Goal: Task Accomplishment & Management: Manage account settings

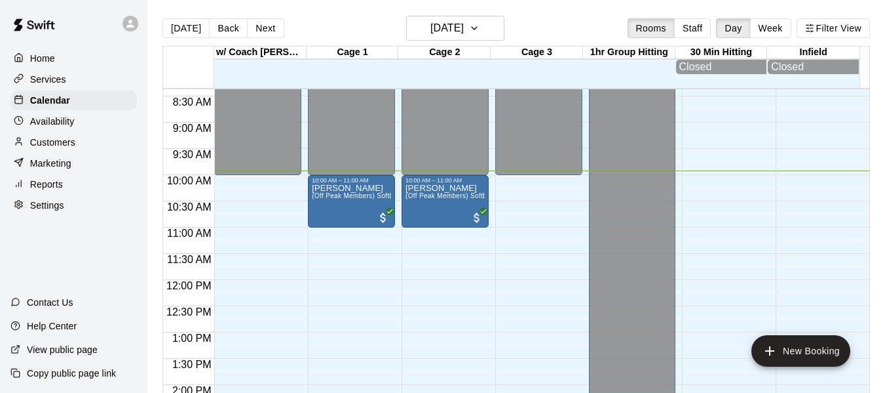
scroll to position [431, 0]
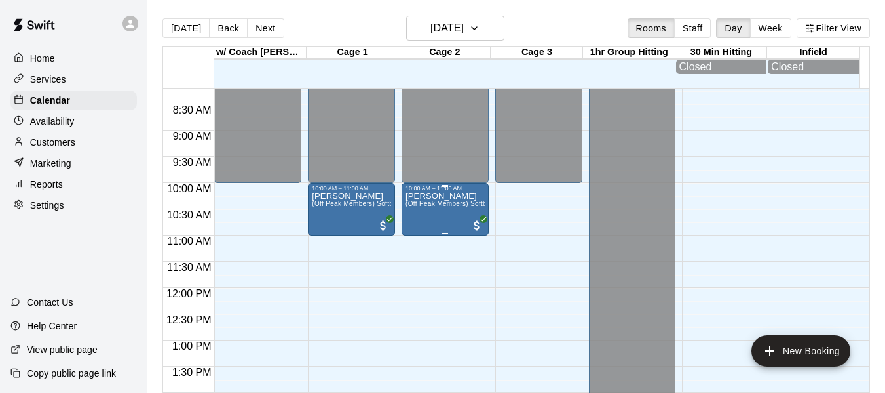
click at [422, 204] on span "(Off Peak Members) Softball Training Tunnel Rental" at bounding box center [486, 203] width 161 height 7
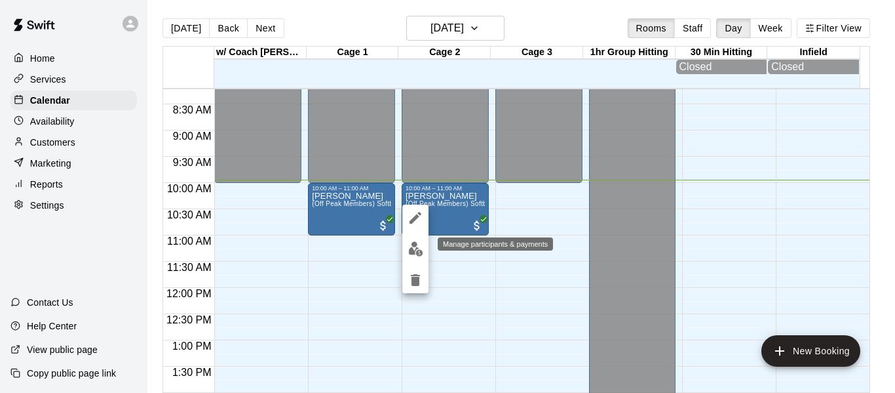
click at [416, 246] on img "edit" at bounding box center [415, 248] width 15 height 15
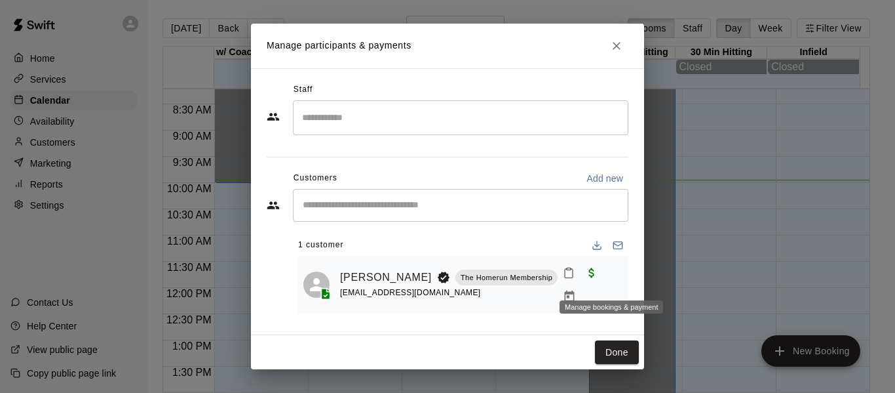
click at [576, 290] on icon "Manage bookings & payment" at bounding box center [569, 296] width 13 height 13
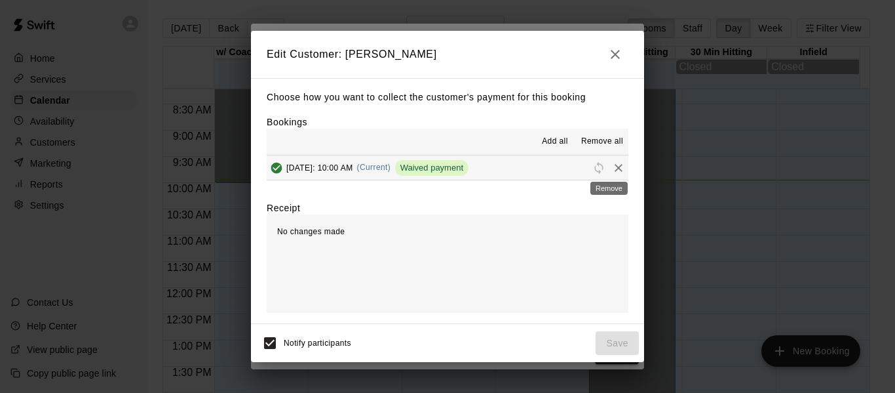
click at [612, 169] on icon "Remove" at bounding box center [618, 167] width 13 height 13
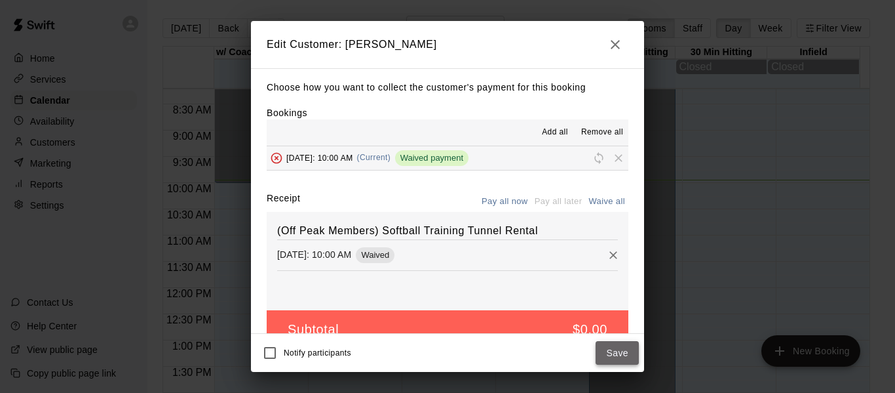
click at [616, 351] on button "Save" at bounding box center [617, 353] width 43 height 24
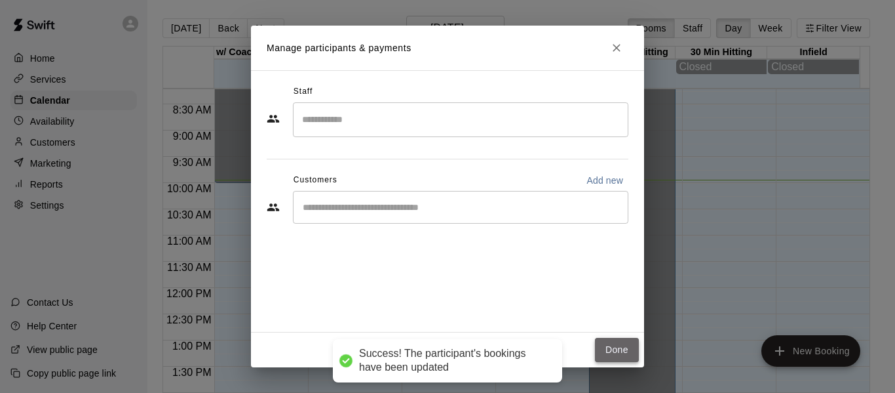
click at [623, 351] on button "Done" at bounding box center [617, 350] width 44 height 24
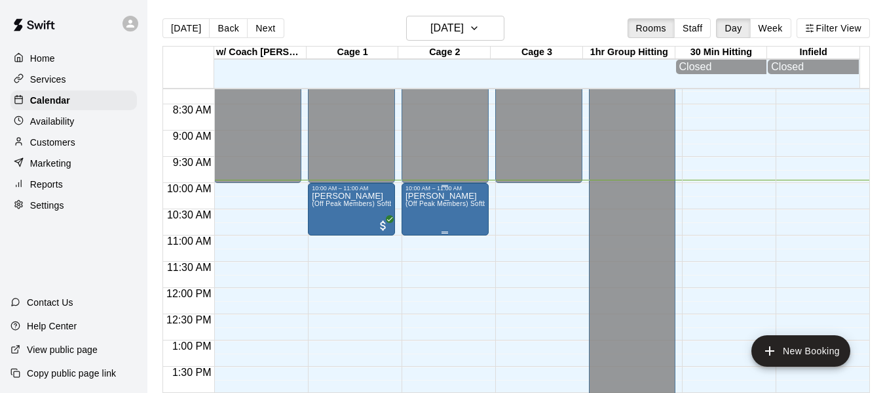
click at [464, 231] on div "[PERSON_NAME] (Off Peak Members) Softball Training Tunnel Rental" at bounding box center [445, 387] width 79 height 393
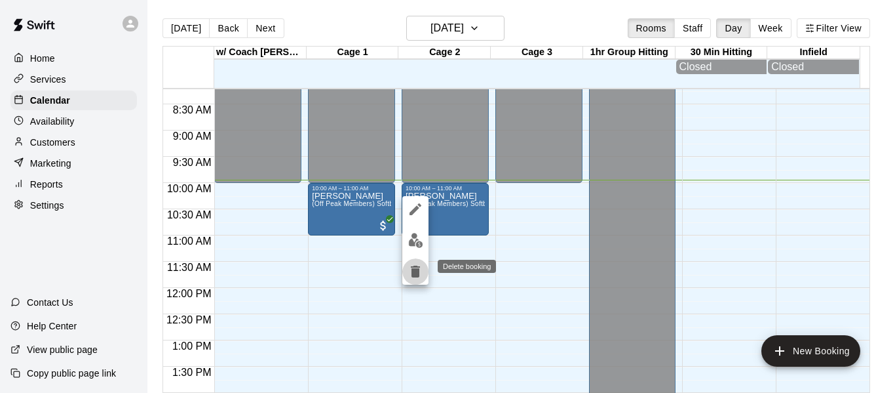
click at [410, 269] on icon "delete" at bounding box center [416, 271] width 16 height 16
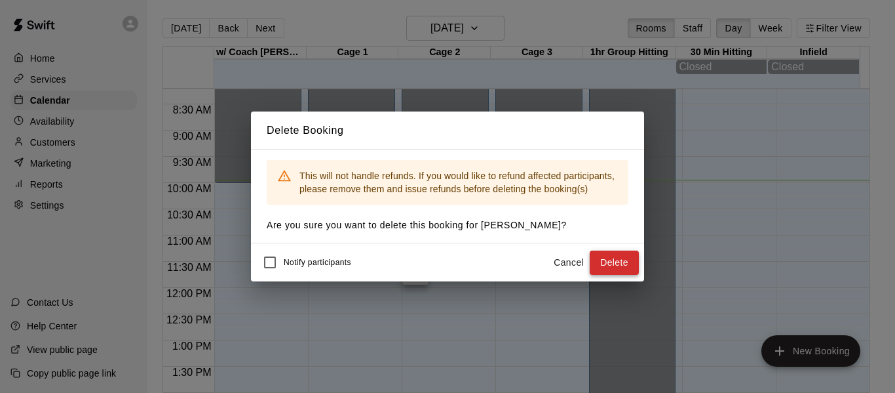
click at [623, 265] on button "Delete" at bounding box center [614, 262] width 49 height 24
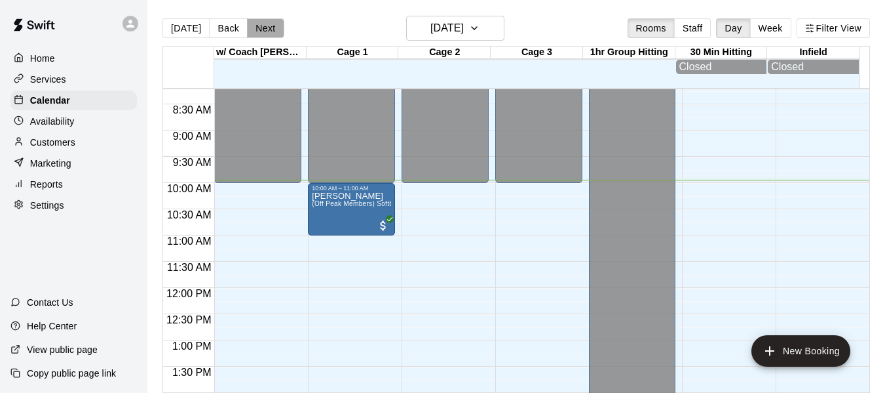
click at [266, 28] on button "Next" at bounding box center [265, 28] width 37 height 20
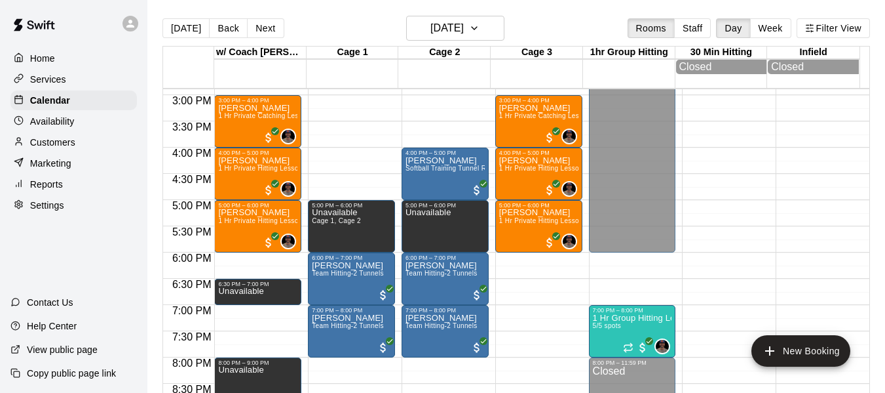
scroll to position [845, 0]
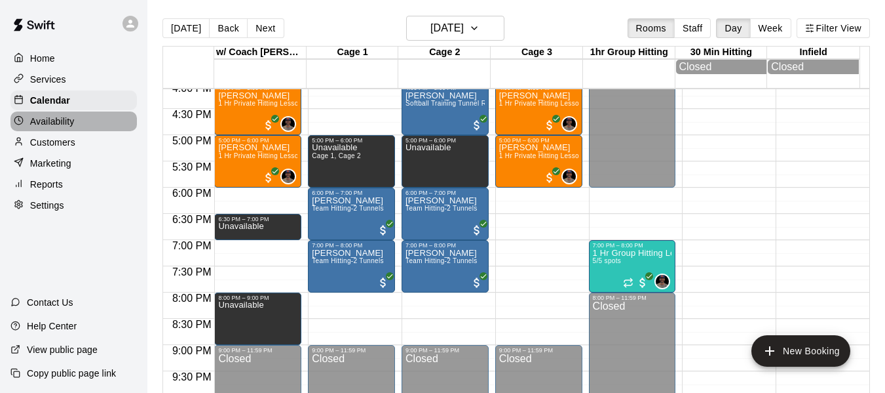
click at [54, 121] on p "Availability" at bounding box center [52, 121] width 45 height 13
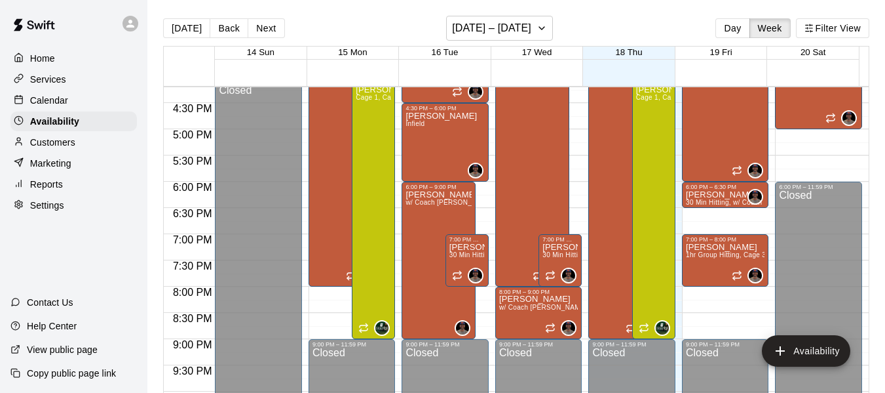
scroll to position [851, 0]
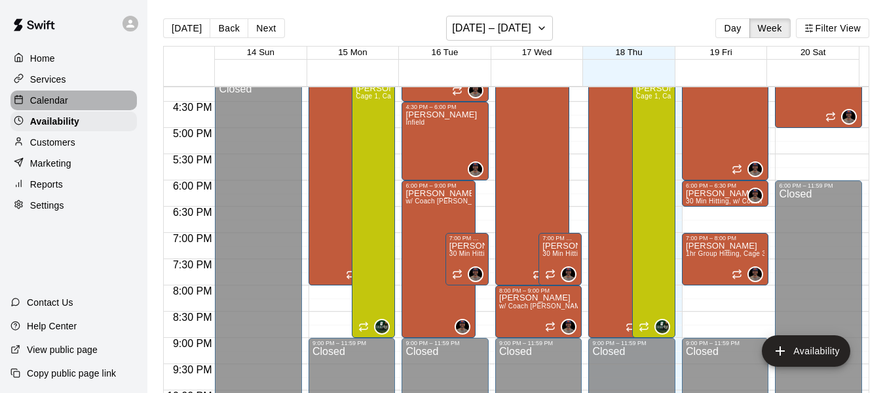
click at [56, 104] on p "Calendar" at bounding box center [49, 100] width 38 height 13
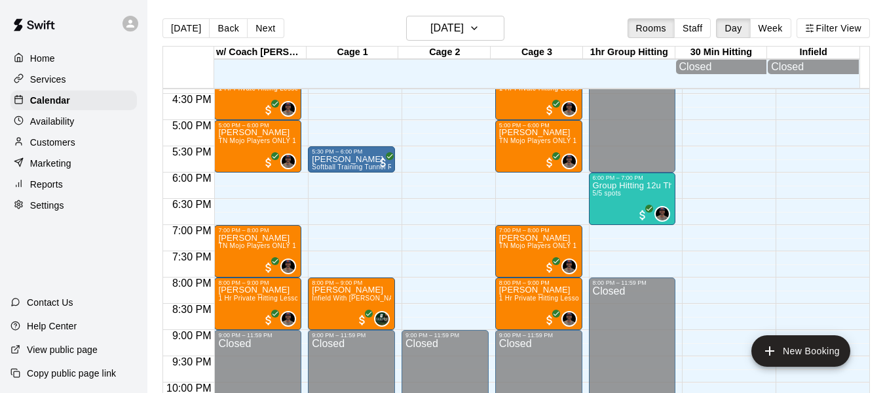
scroll to position [895, 0]
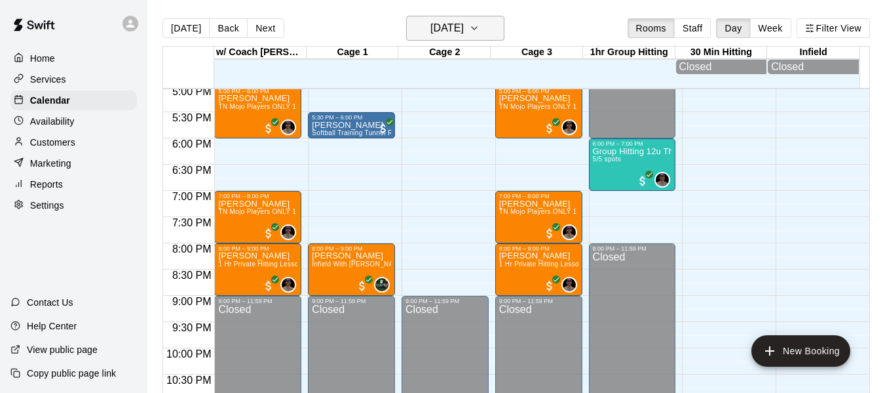
click at [503, 20] on button "[DATE]" at bounding box center [455, 28] width 98 height 25
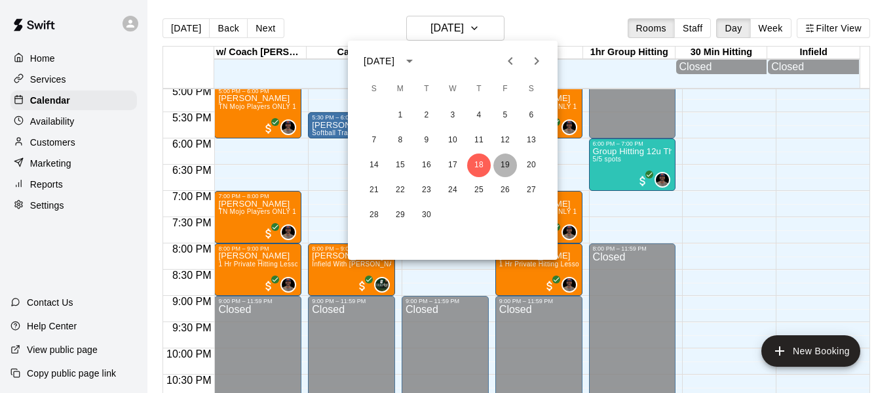
click at [498, 162] on button "19" at bounding box center [506, 165] width 24 height 24
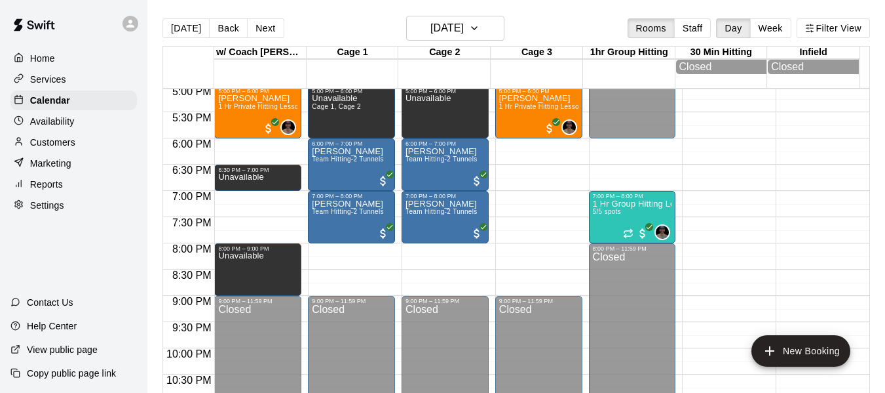
click at [68, 124] on p "Availability" at bounding box center [52, 121] width 45 height 13
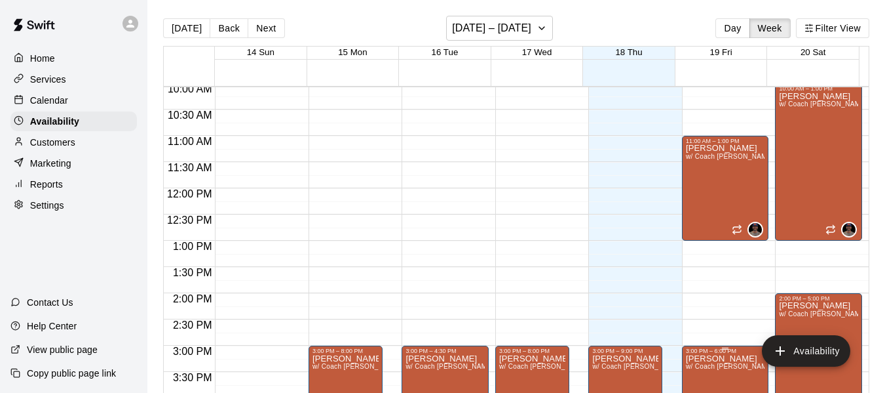
scroll to position [501, 0]
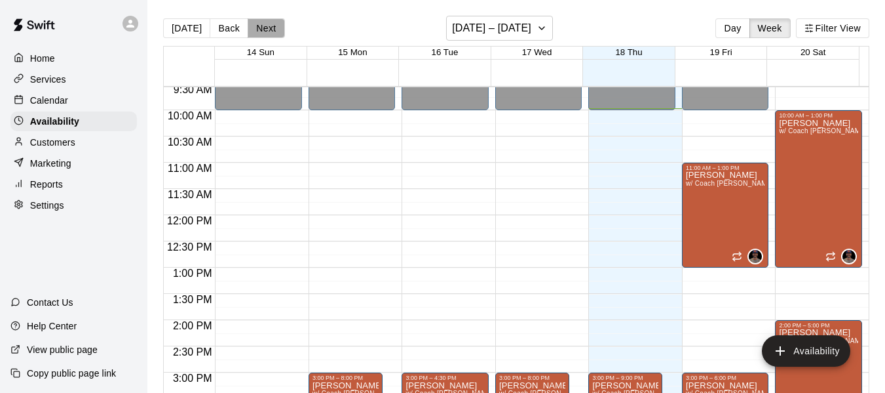
click at [267, 26] on button "Next" at bounding box center [266, 28] width 37 height 20
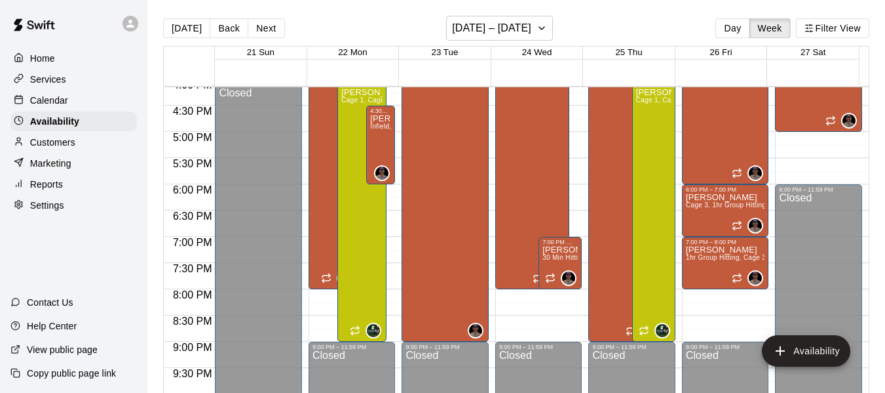
scroll to position [851, 0]
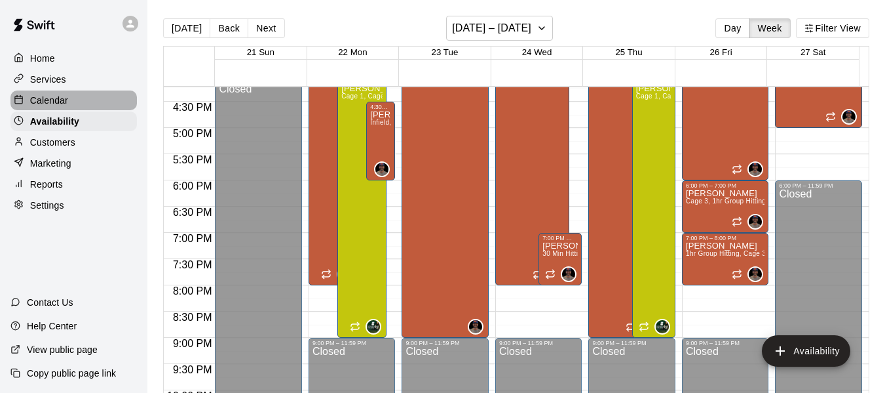
click at [66, 102] on p "Calendar" at bounding box center [49, 100] width 38 height 13
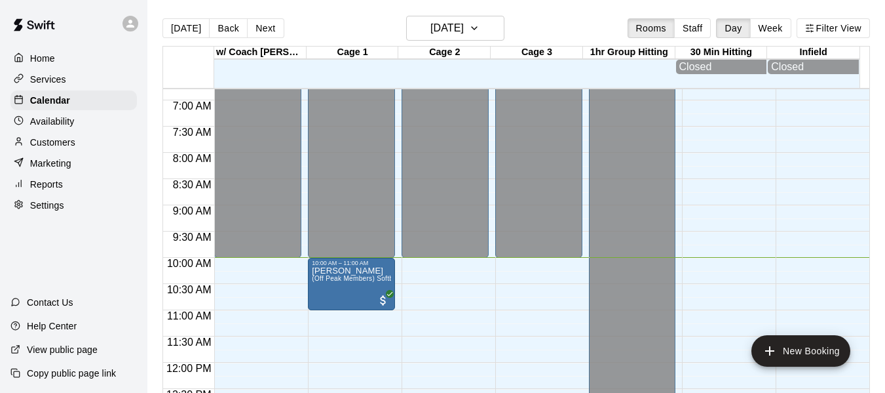
scroll to position [349, 0]
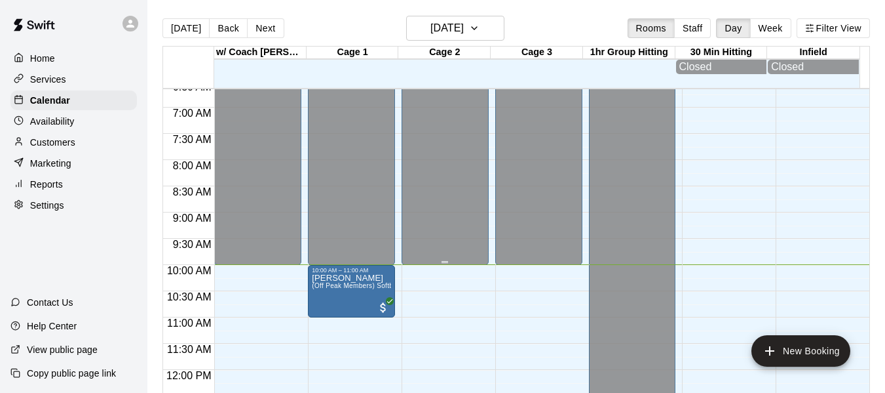
drag, startPoint x: 267, startPoint y: 28, endPoint x: 448, endPoint y: 142, distance: 213.8
click at [268, 28] on button "Next" at bounding box center [265, 28] width 37 height 20
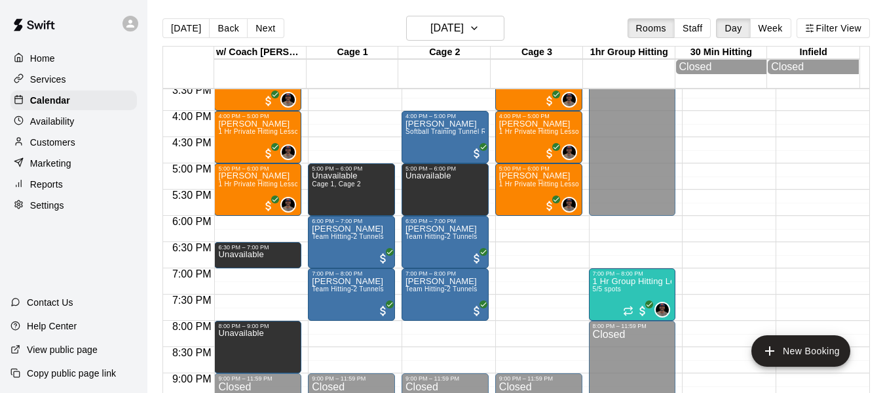
scroll to position [807, 0]
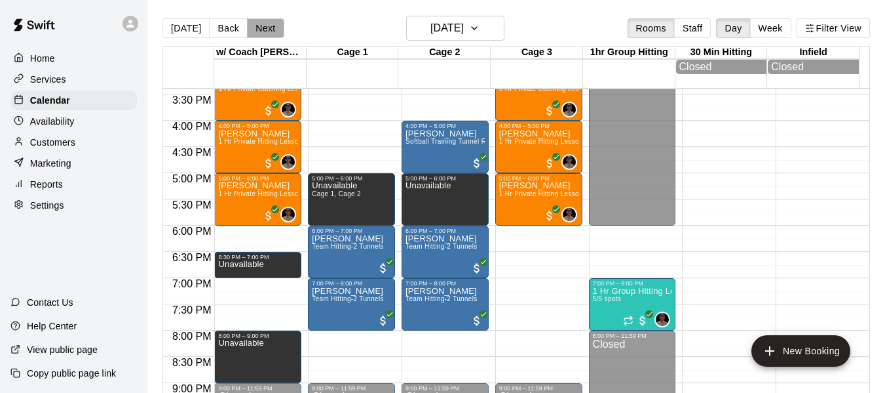
click at [263, 31] on button "Next" at bounding box center [265, 28] width 37 height 20
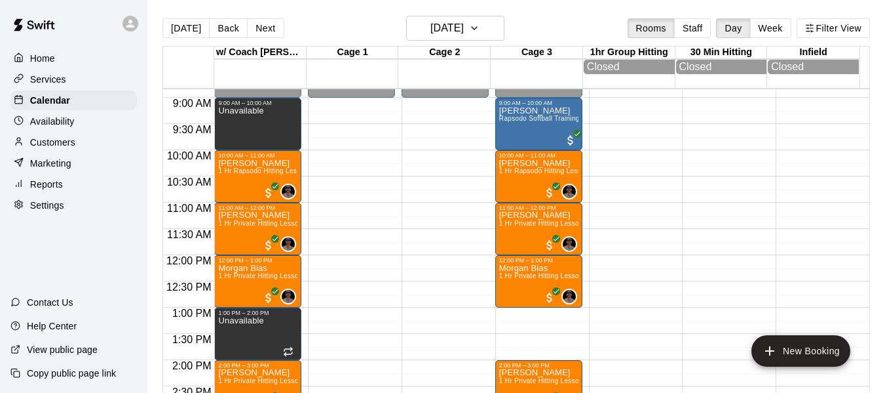
scroll to position [436, 0]
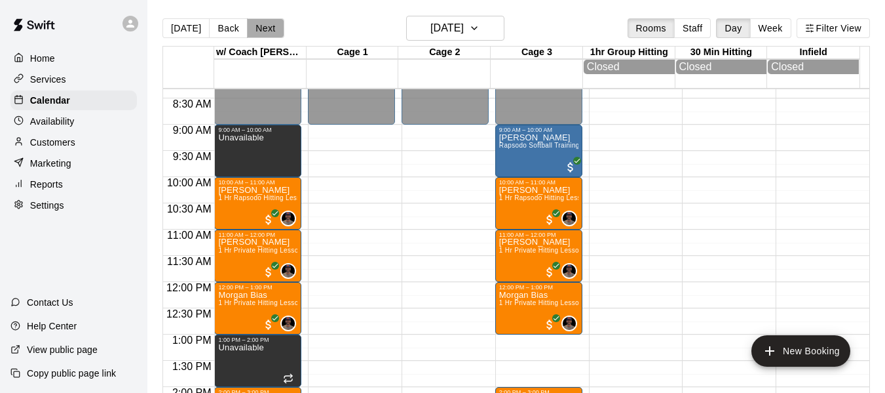
click at [267, 29] on button "Next" at bounding box center [265, 28] width 37 height 20
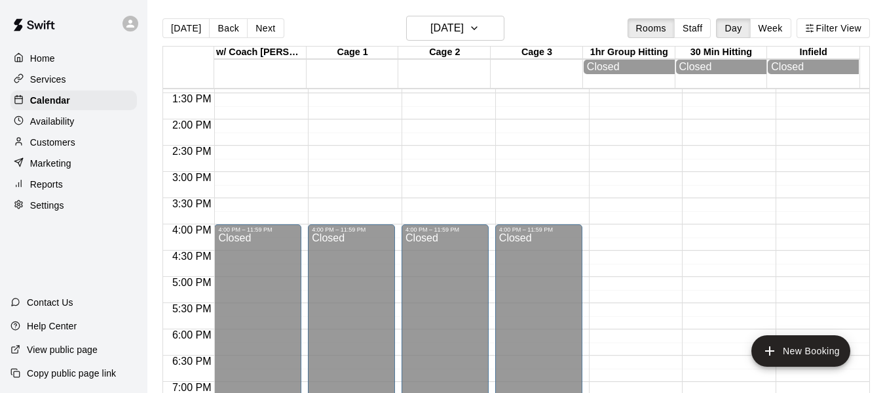
scroll to position [720, 0]
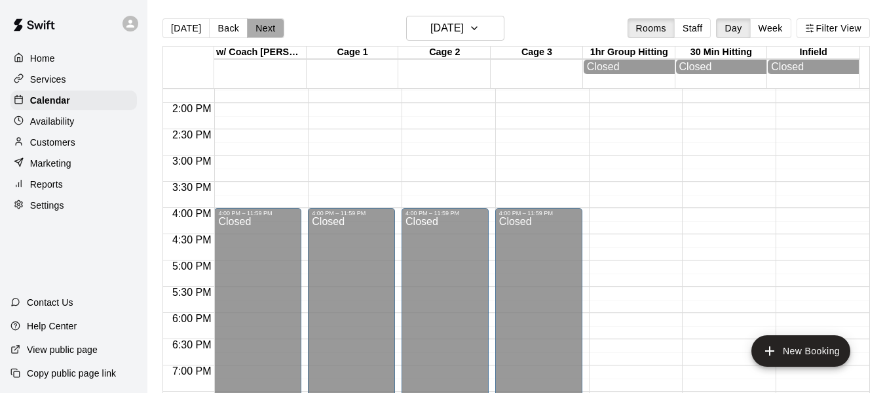
click at [271, 35] on button "Next" at bounding box center [265, 28] width 37 height 20
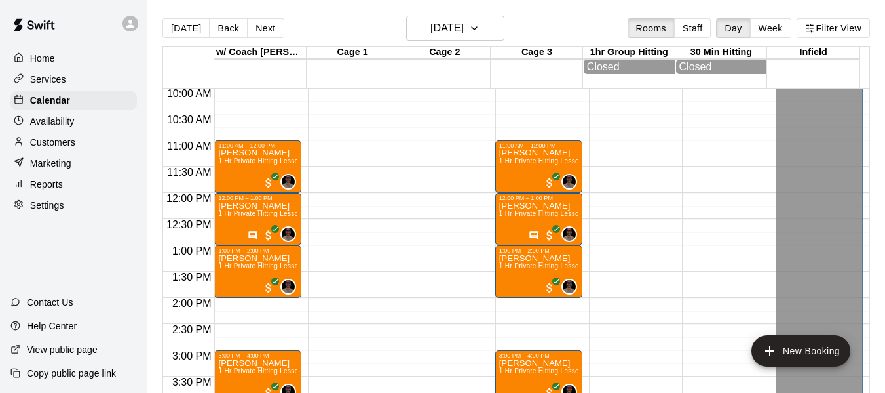
scroll to position [524, 0]
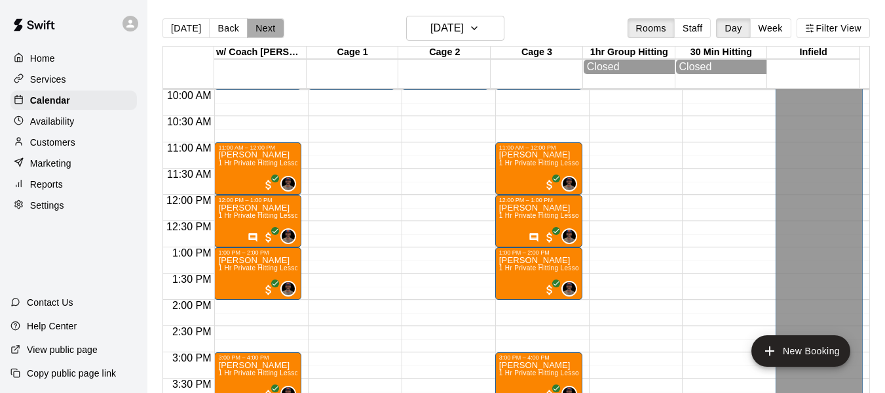
click at [259, 28] on button "Next" at bounding box center [265, 28] width 37 height 20
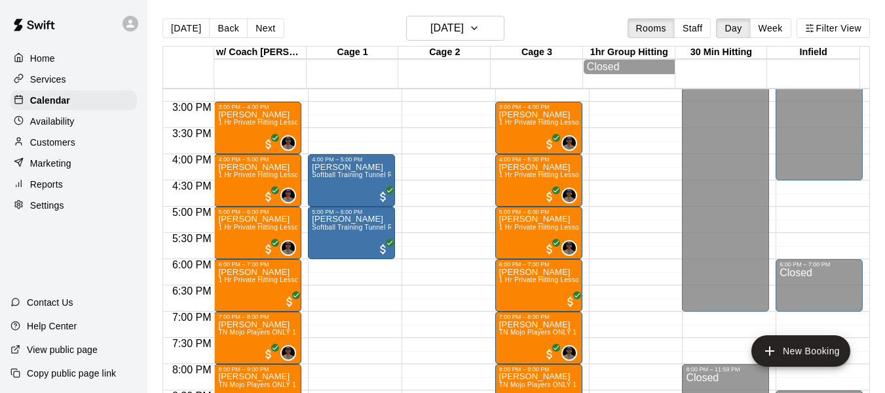
scroll to position [764, 0]
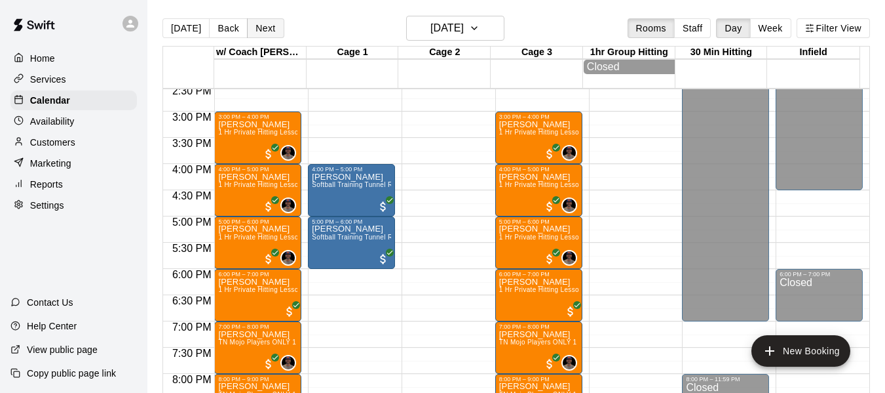
click at [266, 29] on button "Next" at bounding box center [265, 28] width 37 height 20
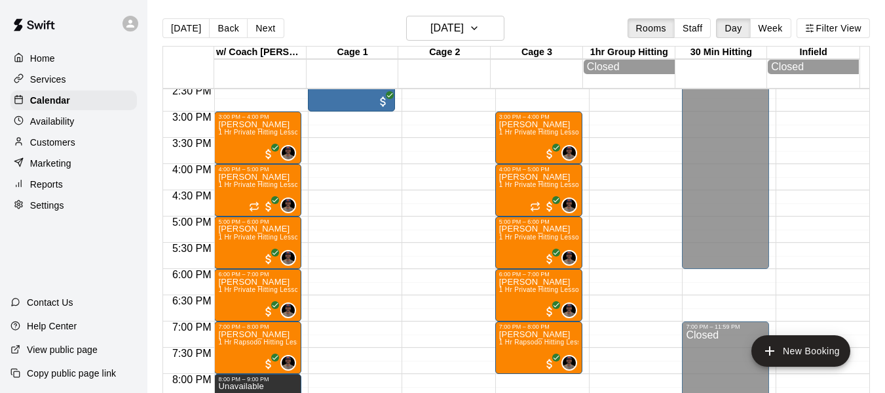
scroll to position [786, 0]
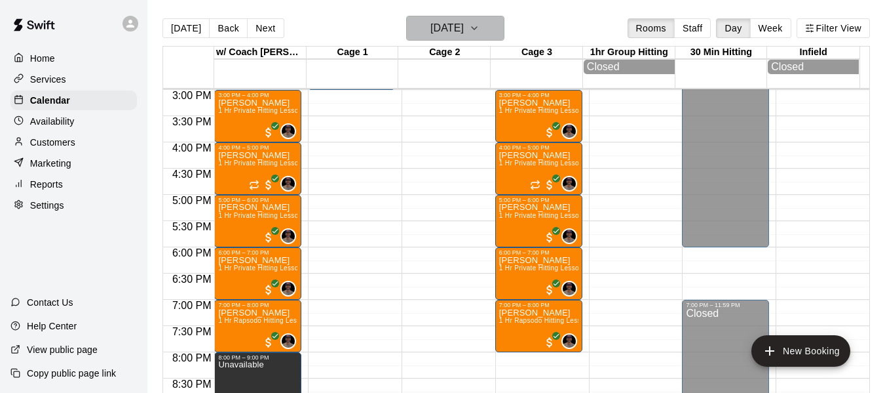
click at [494, 32] on button "[DATE]" at bounding box center [455, 28] width 98 height 25
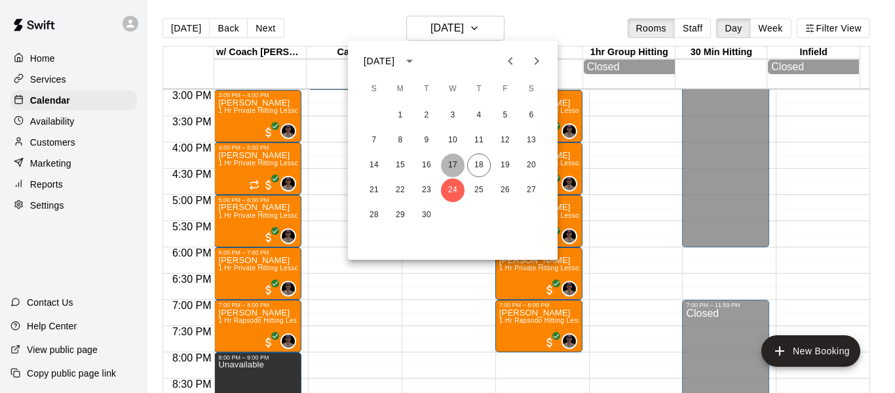
click at [453, 161] on button "17" at bounding box center [453, 165] width 24 height 24
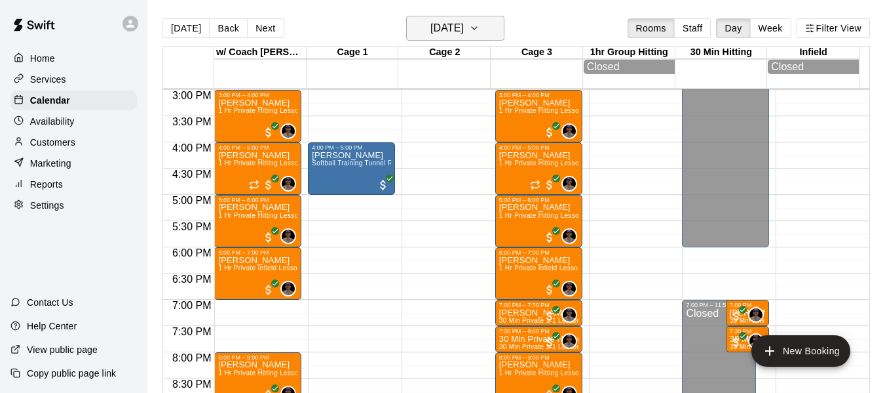
click at [480, 25] on icon "button" at bounding box center [474, 28] width 10 height 16
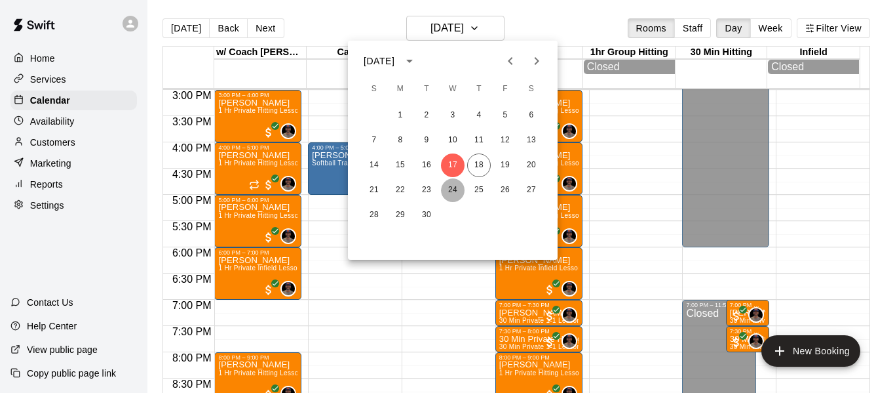
click at [455, 187] on button "24" at bounding box center [453, 190] width 24 height 24
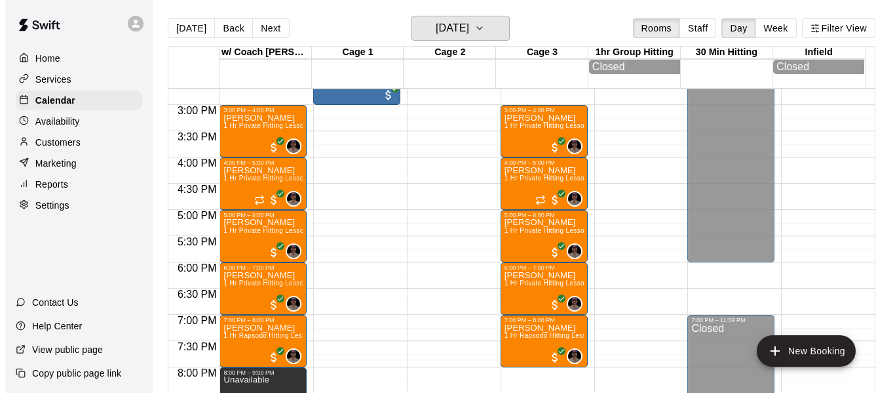
scroll to position [764, 0]
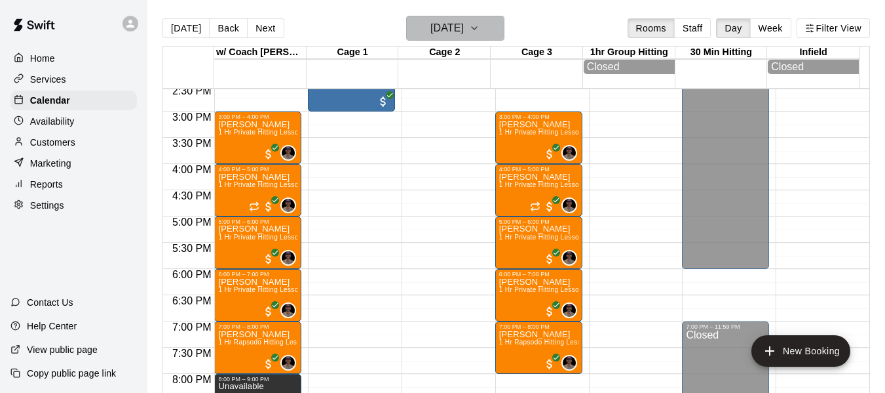
click at [480, 29] on icon "button" at bounding box center [474, 28] width 10 height 16
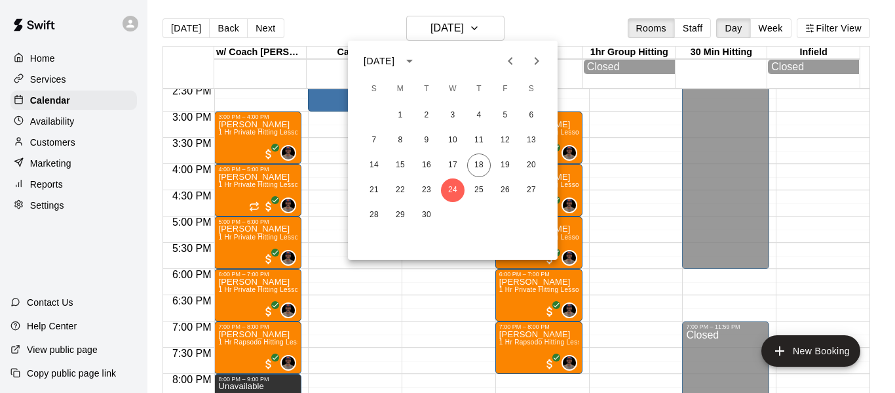
click at [534, 57] on icon "Next month" at bounding box center [537, 61] width 16 height 16
click at [452, 112] on button "1" at bounding box center [453, 116] width 24 height 24
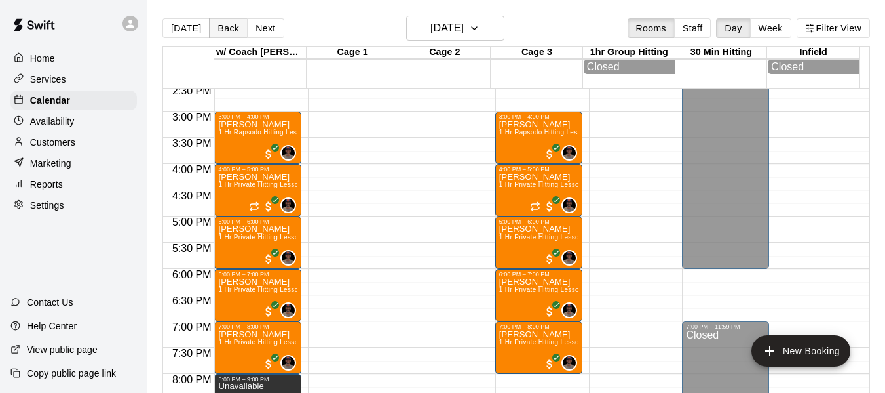
click at [230, 26] on button "Back" at bounding box center [228, 28] width 39 height 20
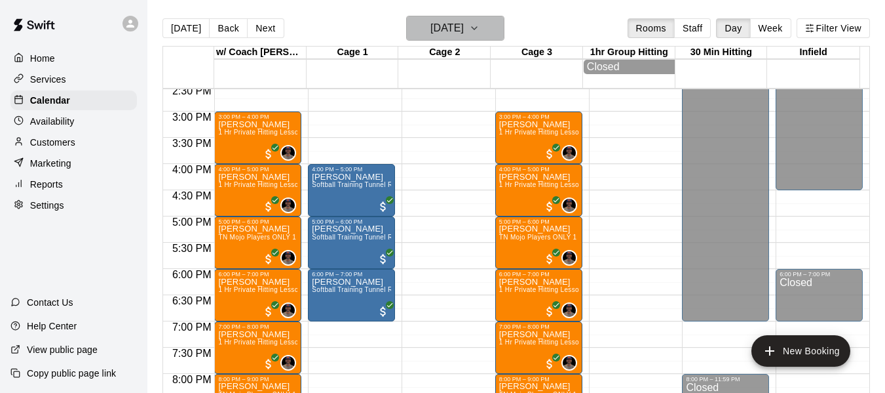
click at [488, 31] on button "[DATE]" at bounding box center [455, 28] width 98 height 25
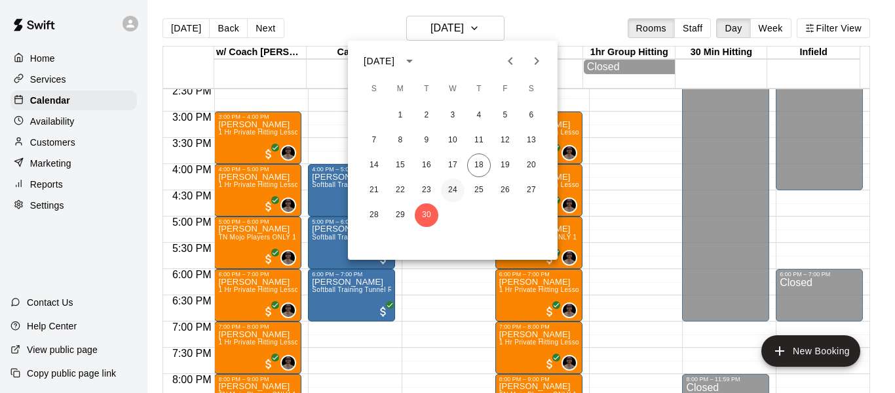
click at [456, 187] on button "24" at bounding box center [453, 190] width 24 height 24
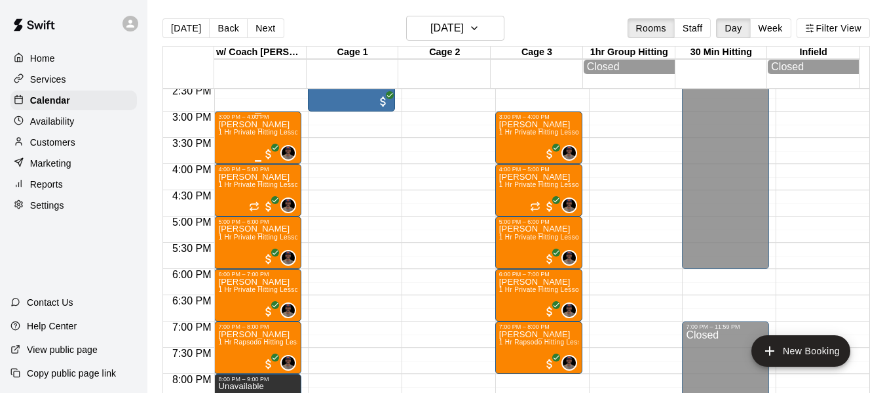
click at [258, 142] on div "[PERSON_NAME] 1 Hr Private Hitting Lesson Ages [DEMOGRAPHIC_DATA] And Older" at bounding box center [257, 316] width 79 height 393
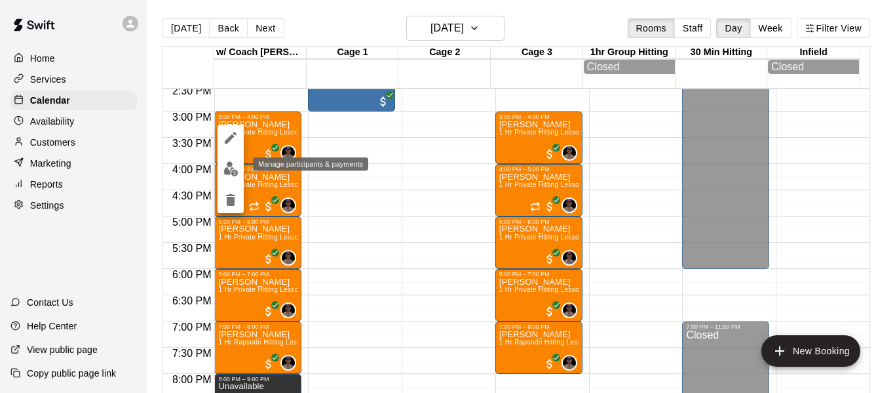
click at [231, 166] on img "edit" at bounding box center [230, 168] width 15 height 15
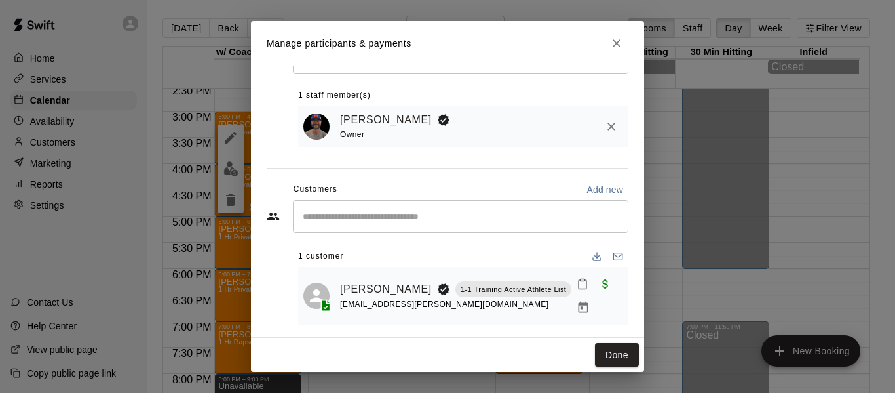
scroll to position [71, 0]
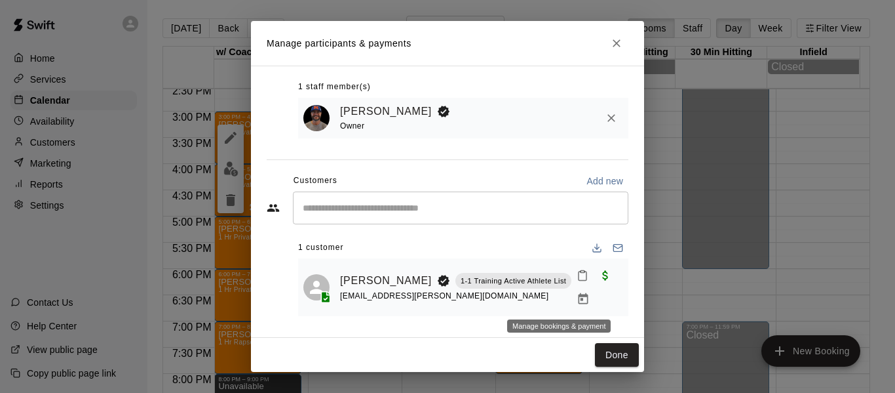
click at [579, 299] on icon "Manage bookings & payment" at bounding box center [584, 298] width 10 height 11
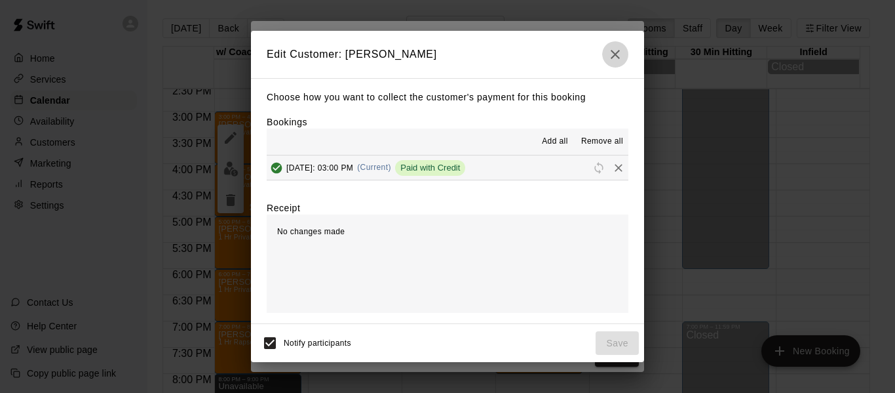
click at [609, 47] on icon "button" at bounding box center [616, 55] width 16 height 16
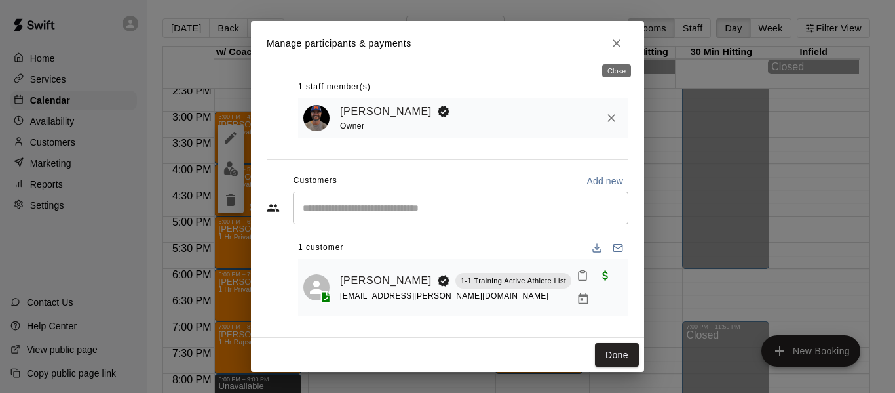
click at [617, 45] on icon "Close" at bounding box center [616, 43] width 13 height 13
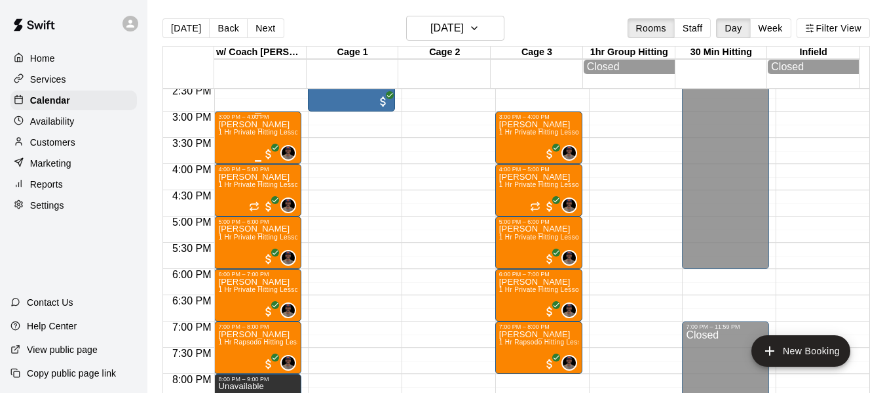
click at [241, 144] on div "[PERSON_NAME] 1 Hr Private Hitting Lesson Ages [DEMOGRAPHIC_DATA] And Older" at bounding box center [257, 316] width 79 height 393
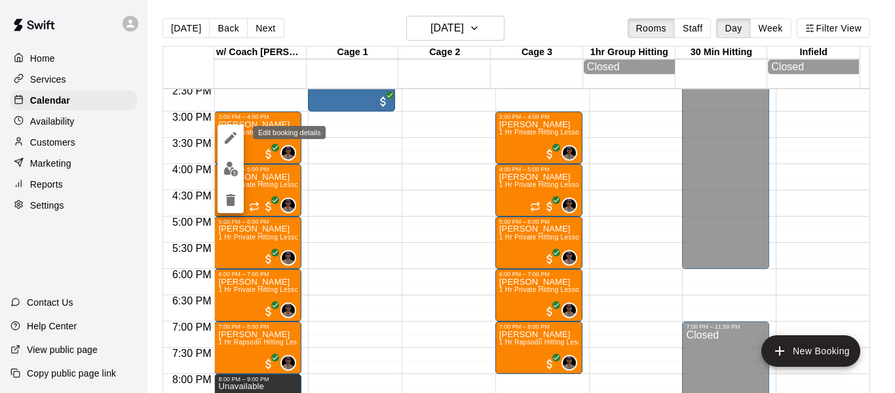
click at [225, 140] on icon "edit" at bounding box center [231, 138] width 16 height 16
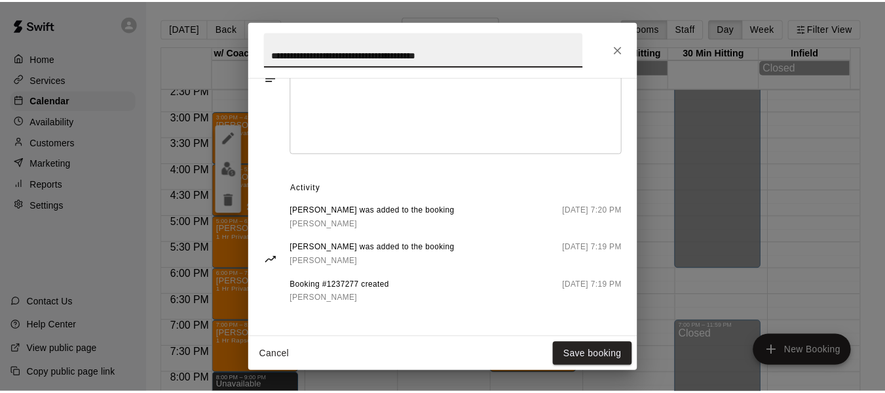
scroll to position [480, 0]
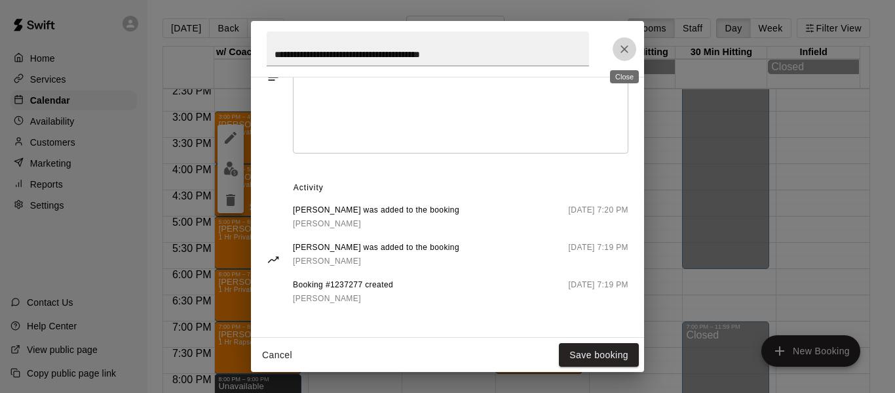
click at [628, 48] on icon "Close" at bounding box center [624, 49] width 13 height 13
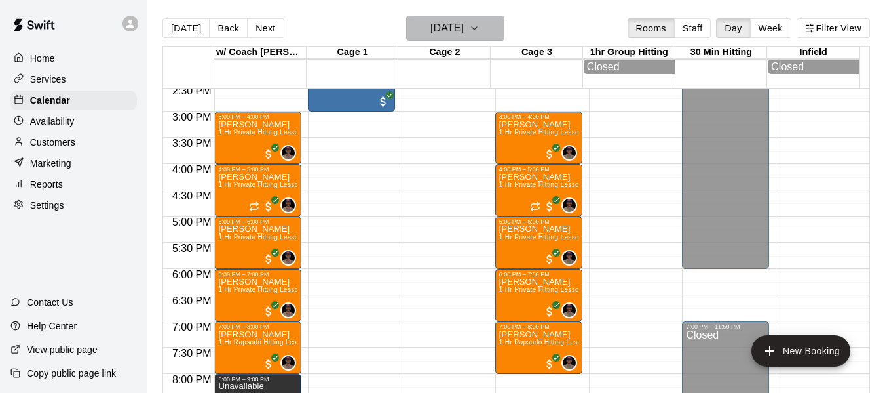
click at [505, 26] on button "[DATE]" at bounding box center [455, 28] width 98 height 25
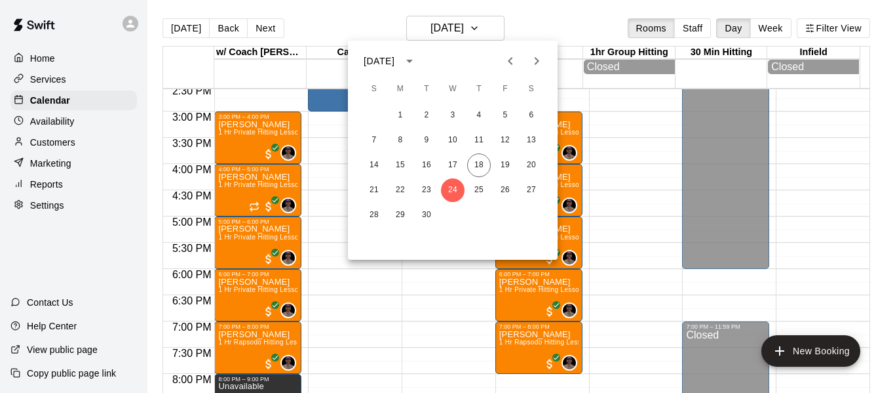
click at [536, 64] on icon "Next month" at bounding box center [537, 61] width 5 height 8
click at [455, 110] on button "1" at bounding box center [453, 116] width 24 height 24
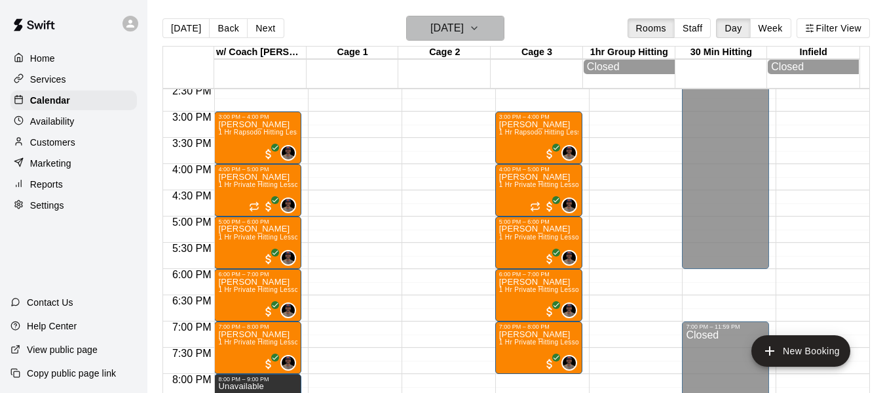
click at [477, 28] on icon "button" at bounding box center [474, 28] width 5 height 3
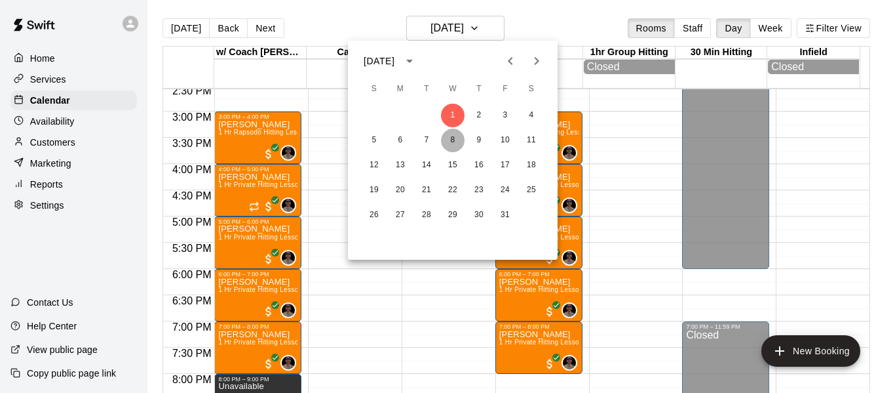
click at [455, 140] on button "8" at bounding box center [453, 140] width 24 height 24
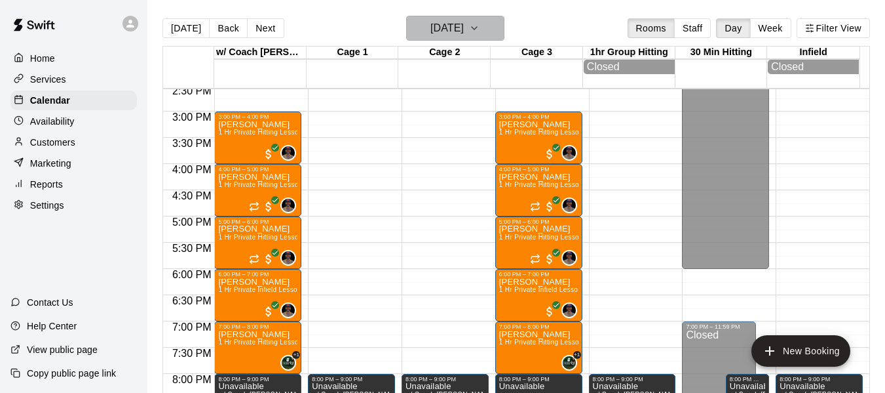
click at [480, 33] on icon "button" at bounding box center [474, 28] width 10 height 16
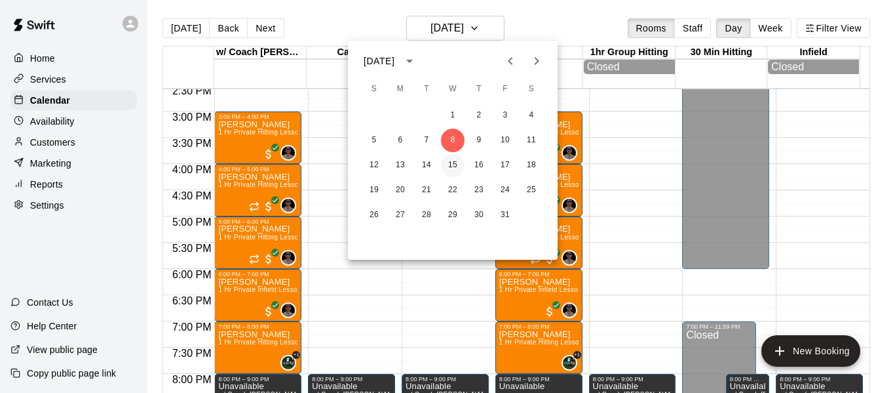
click at [455, 165] on button "15" at bounding box center [453, 165] width 24 height 24
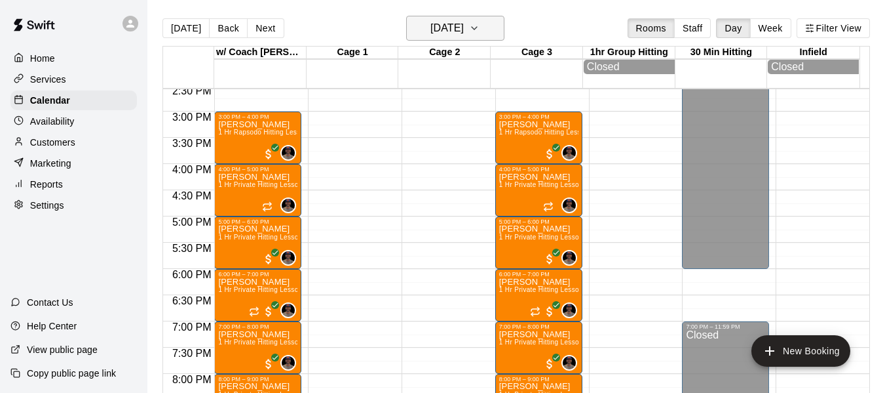
click at [480, 33] on icon "button" at bounding box center [474, 28] width 10 height 16
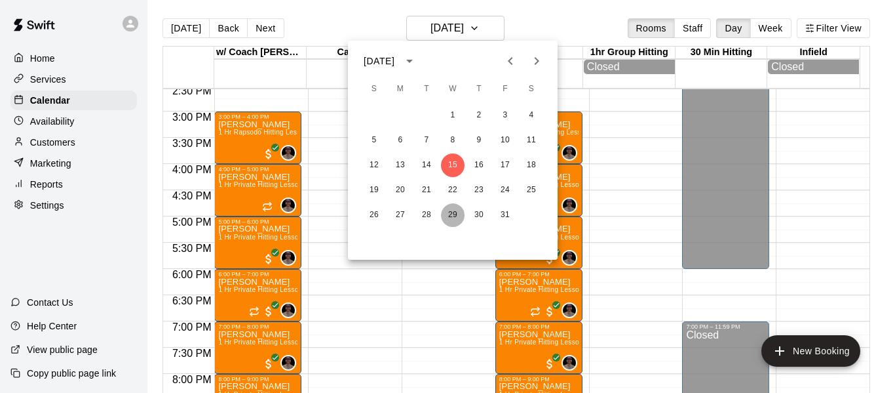
click at [452, 218] on button "29" at bounding box center [453, 215] width 24 height 24
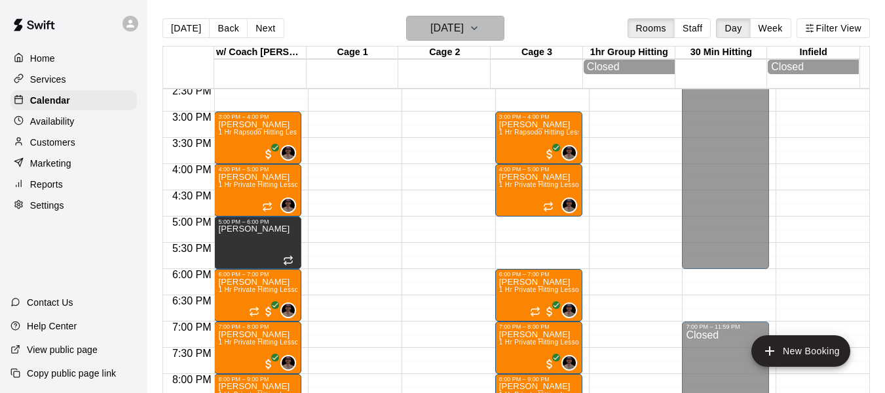
click at [480, 29] on icon "button" at bounding box center [474, 28] width 10 height 16
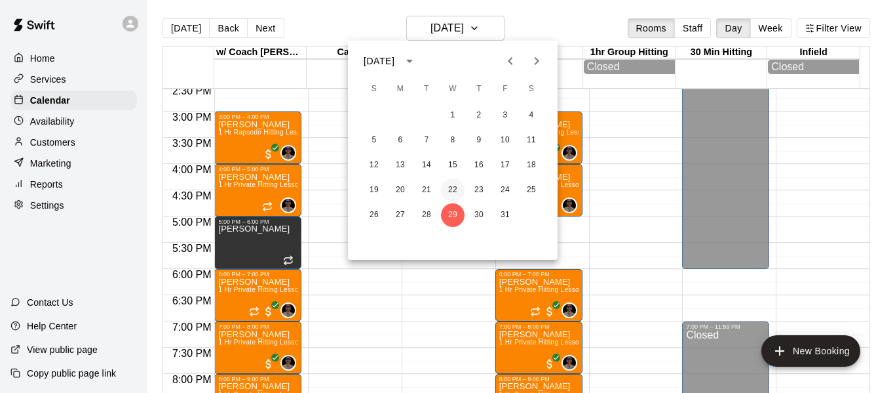
click at [459, 189] on button "22" at bounding box center [453, 190] width 24 height 24
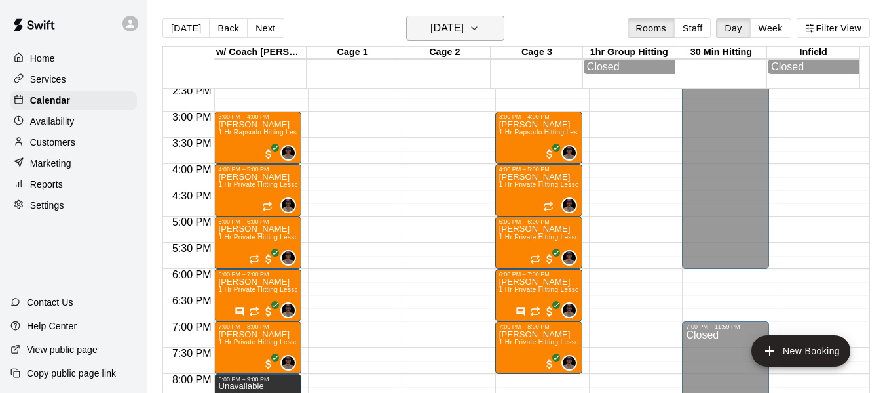
click at [491, 23] on button "[DATE]" at bounding box center [455, 28] width 98 height 25
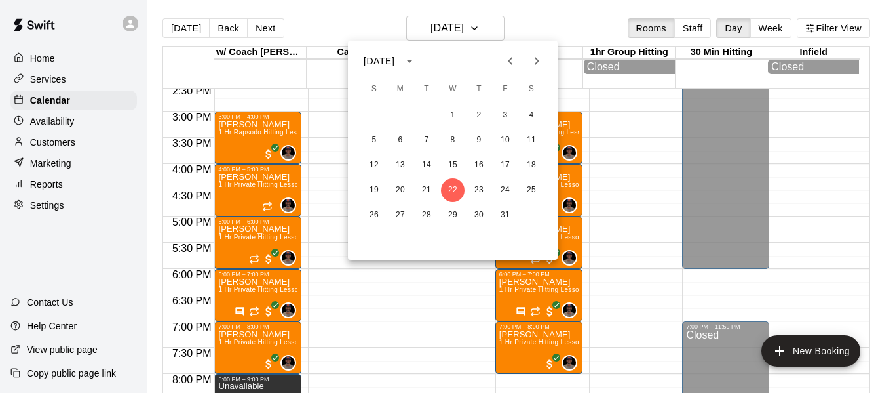
click at [507, 64] on icon "Previous month" at bounding box center [511, 61] width 16 height 16
click at [453, 189] on button "24" at bounding box center [453, 190] width 24 height 24
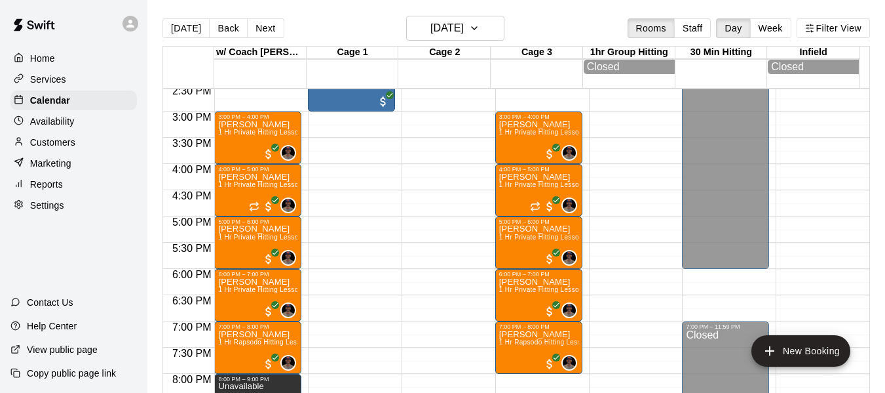
click at [66, 86] on p "Services" at bounding box center [48, 79] width 36 height 13
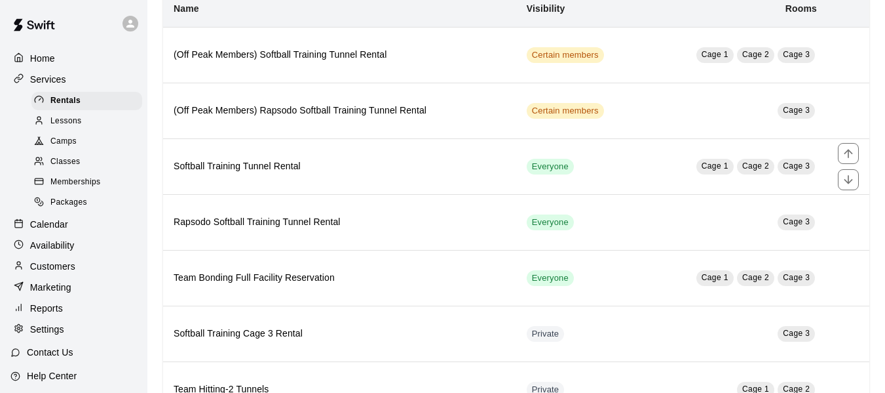
scroll to position [90, 0]
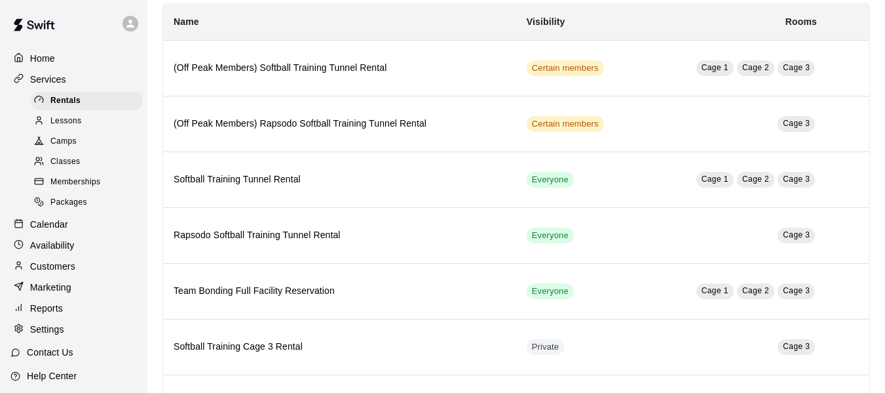
click at [74, 164] on span "Classes" at bounding box center [64, 161] width 29 height 13
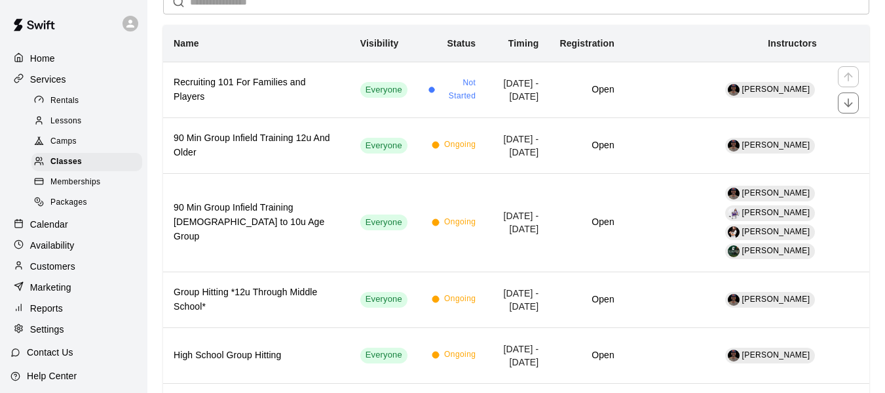
scroll to position [109, 0]
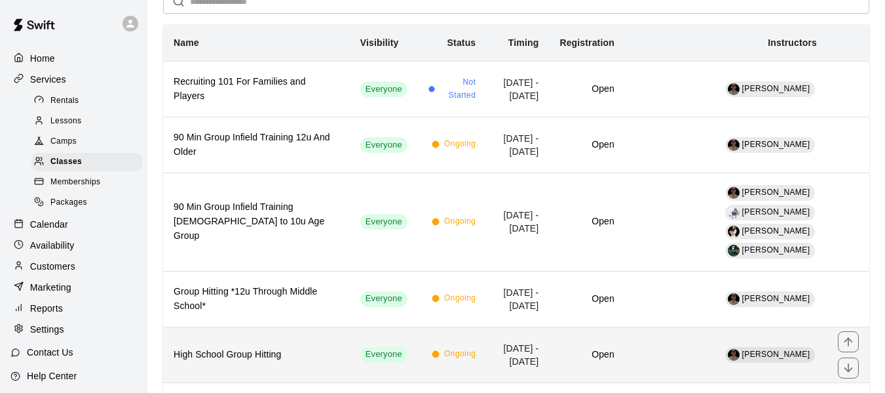
click at [249, 347] on h6 "High School Group Hitting" at bounding box center [257, 354] width 166 height 14
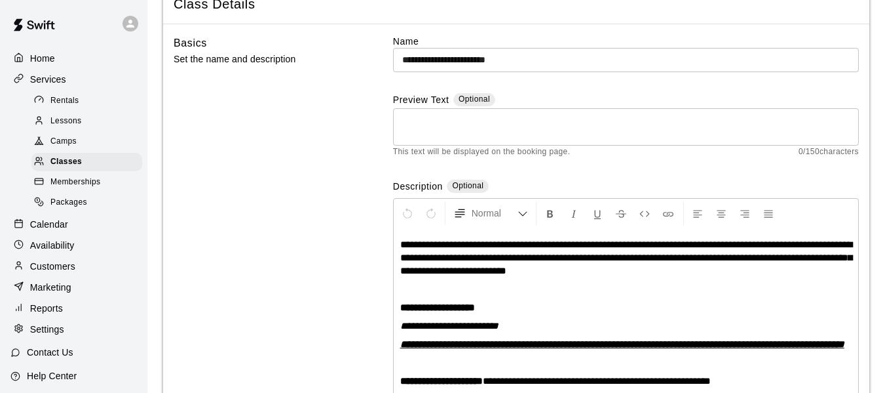
scroll to position [5, 0]
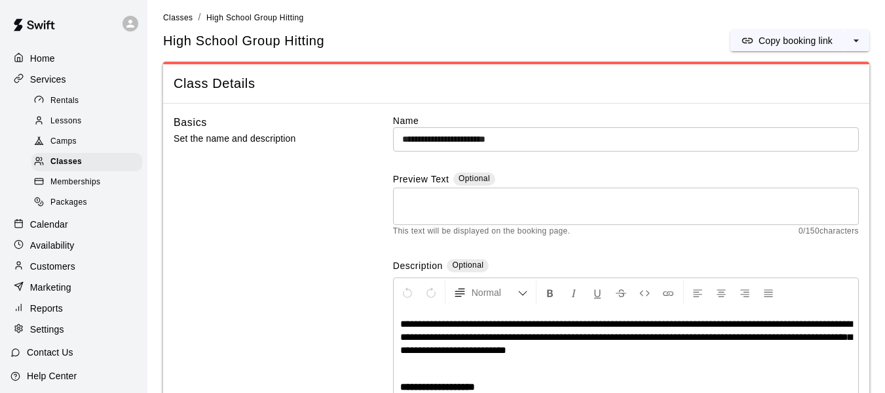
click at [60, 230] on p "Calendar" at bounding box center [49, 224] width 38 height 13
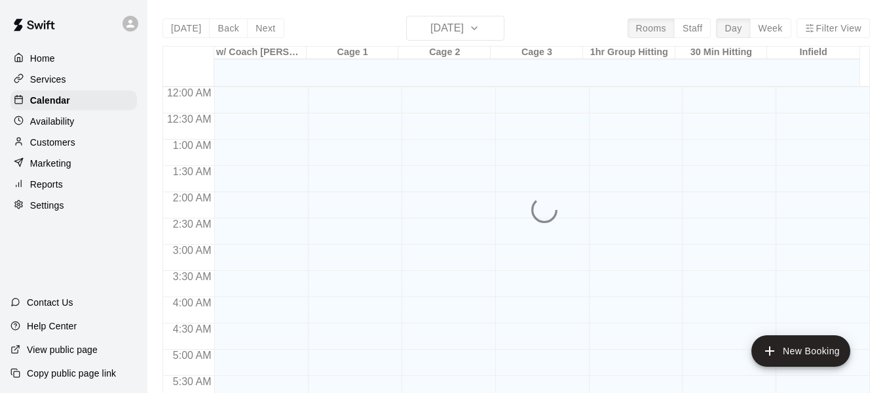
scroll to position [543, 0]
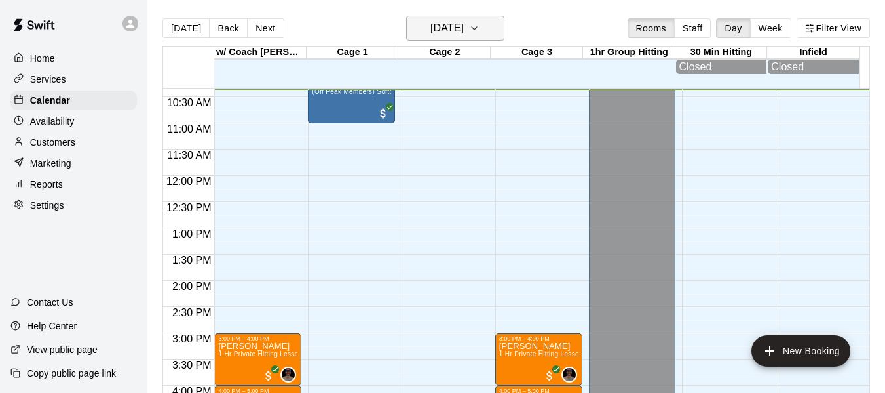
click at [488, 31] on button "[DATE]" at bounding box center [455, 28] width 98 height 25
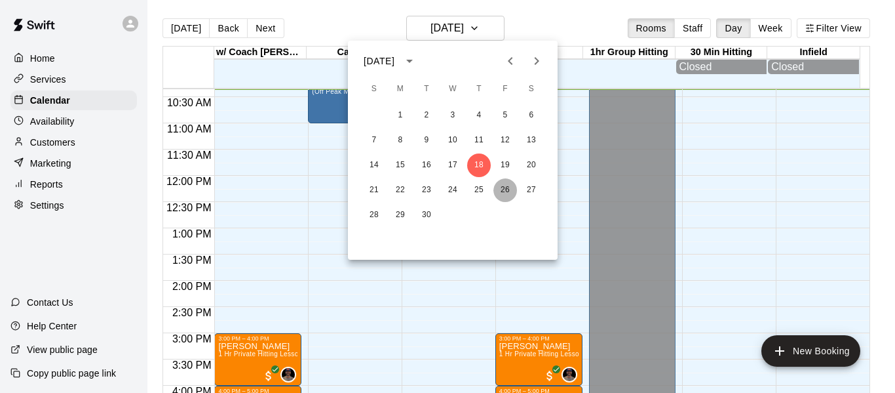
click at [502, 189] on button "26" at bounding box center [506, 190] width 24 height 24
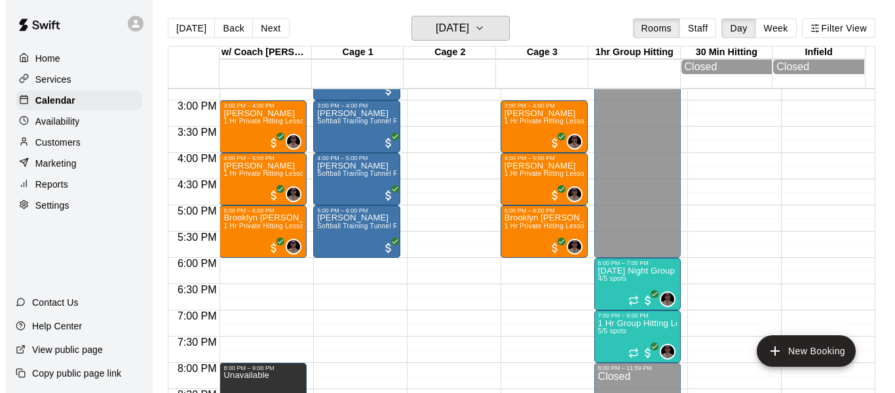
scroll to position [805, 0]
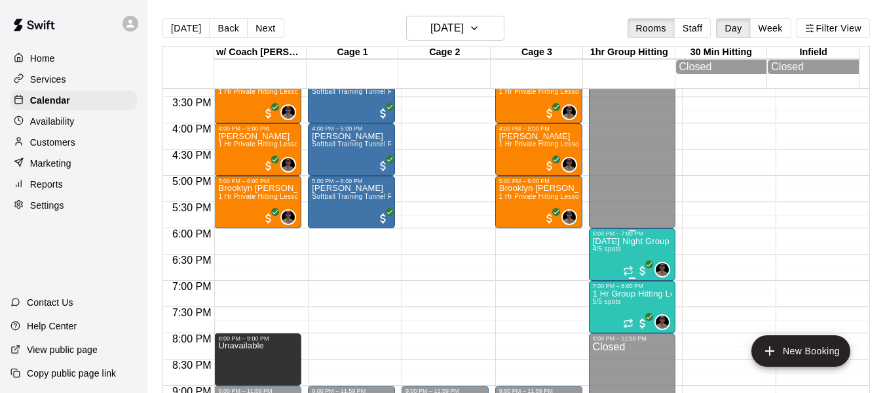
click at [596, 241] on p "[DATE] Night Group Hitting High School Ages" at bounding box center [632, 241] width 79 height 0
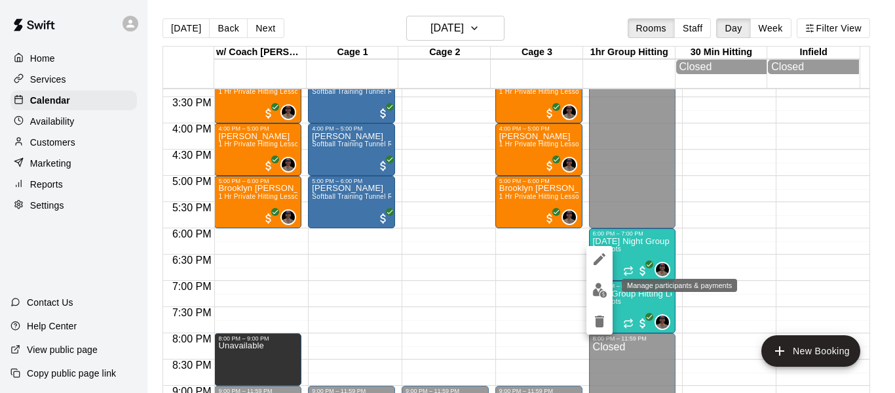
click at [598, 290] on img "edit" at bounding box center [599, 289] width 15 height 15
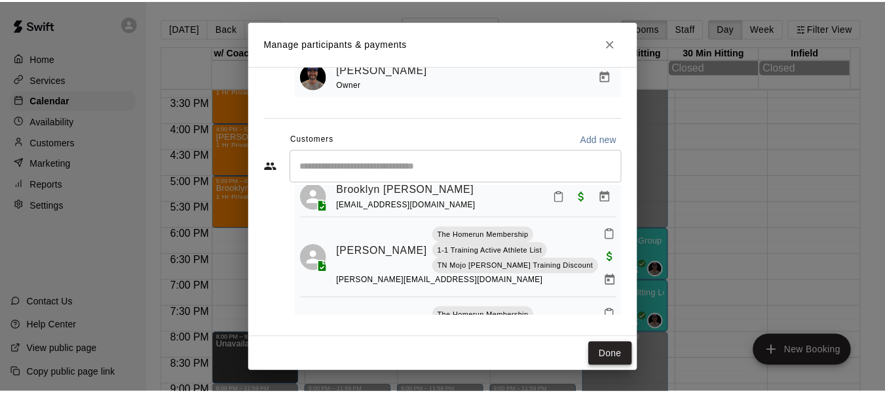
scroll to position [44, 0]
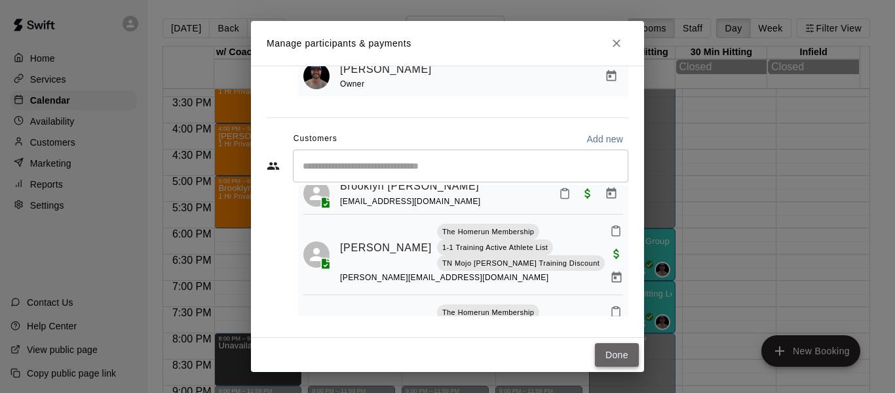
click at [611, 355] on button "Done" at bounding box center [617, 355] width 44 height 24
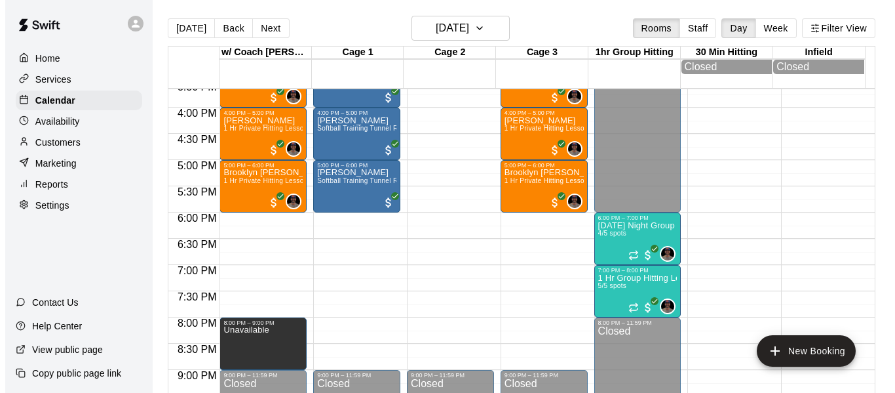
scroll to position [826, 0]
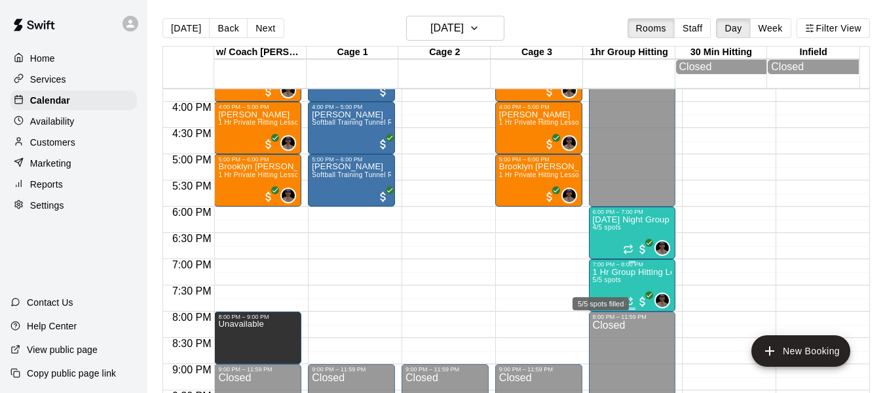
click at [602, 283] on span "5/5 spots" at bounding box center [607, 279] width 29 height 7
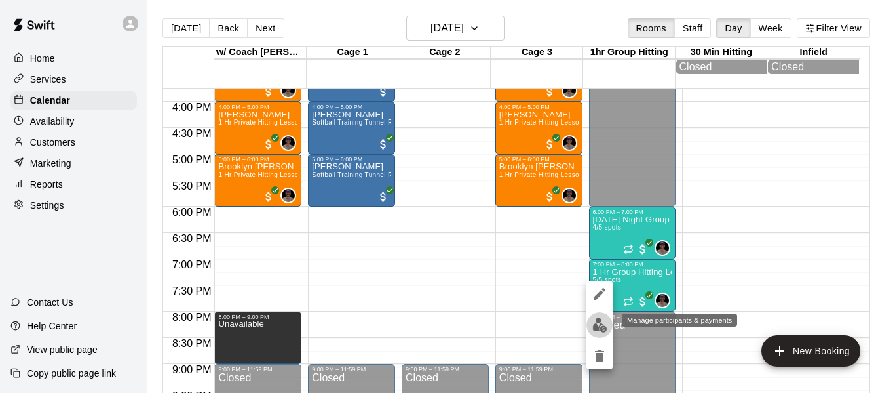
click at [603, 319] on img "edit" at bounding box center [599, 324] width 15 height 15
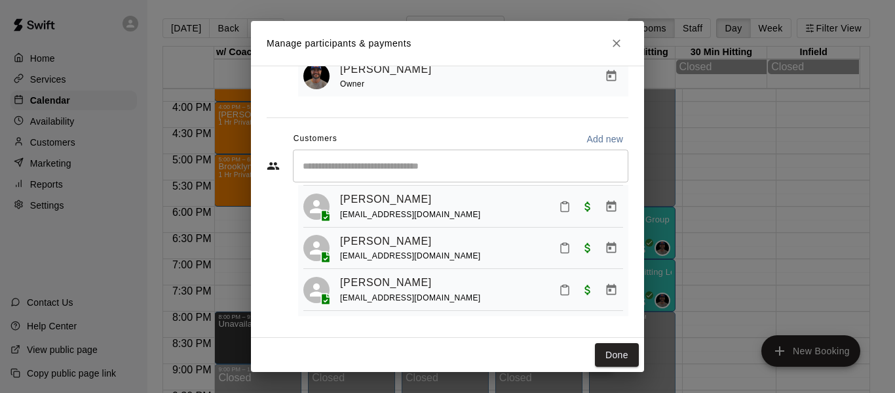
scroll to position [140, 0]
click at [619, 35] on button "Close" at bounding box center [617, 43] width 24 height 24
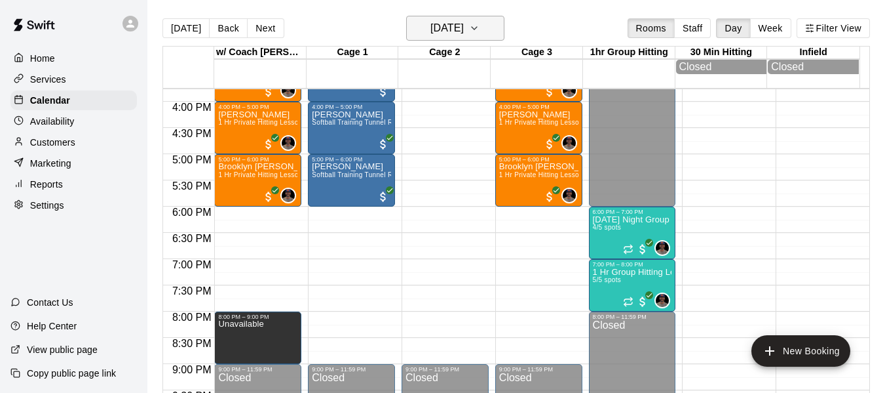
click at [477, 28] on icon "button" at bounding box center [474, 28] width 5 height 3
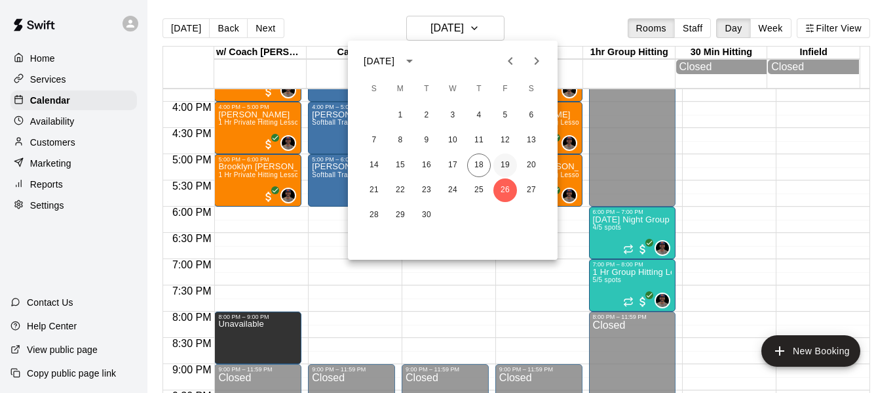
click at [509, 163] on button "19" at bounding box center [506, 165] width 24 height 24
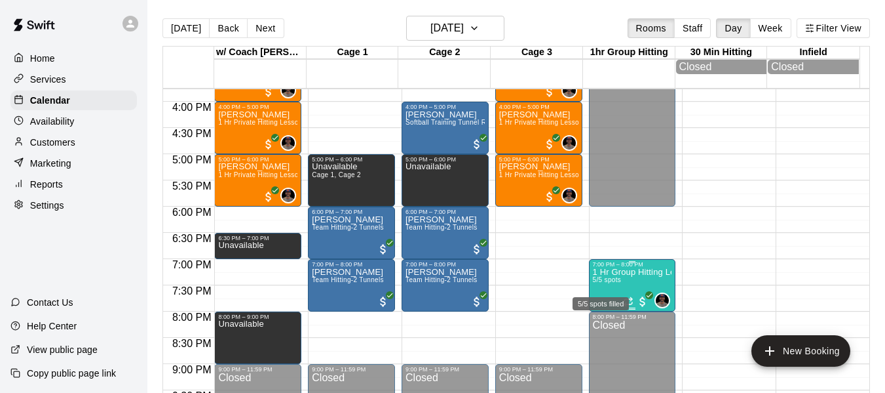
click at [599, 283] on span "5/5 spots" at bounding box center [607, 279] width 29 height 7
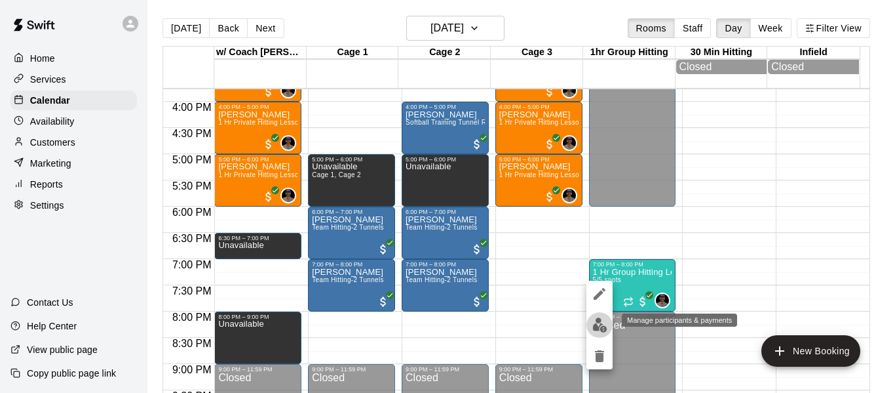
click at [598, 327] on img "edit" at bounding box center [599, 324] width 15 height 15
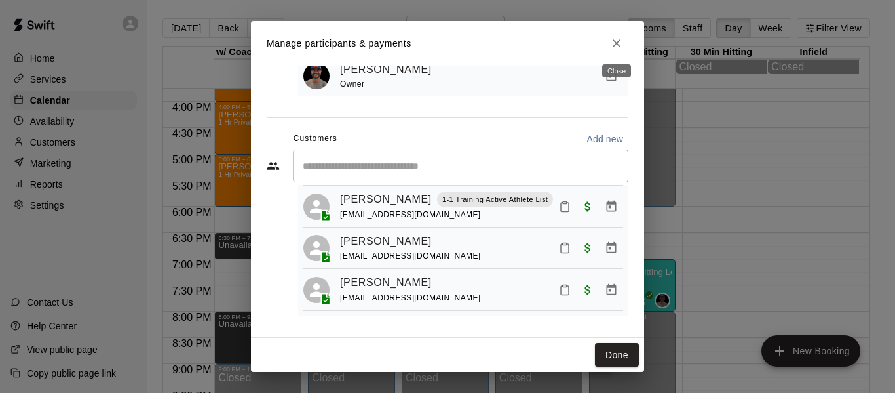
click at [625, 42] on button "Close" at bounding box center [617, 43] width 24 height 24
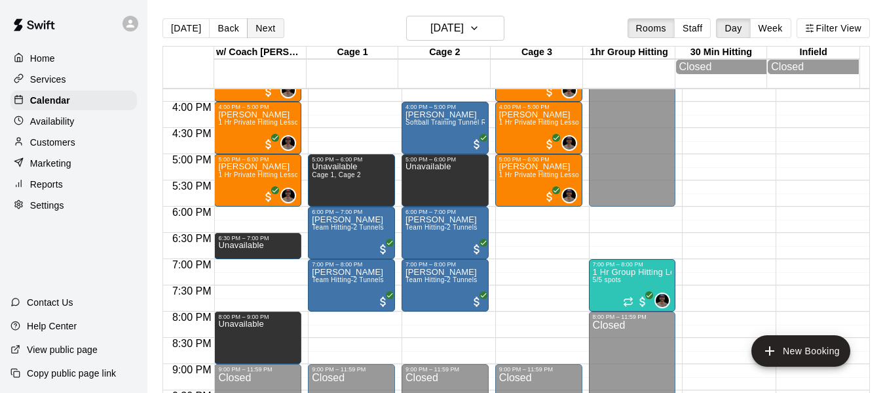
click at [267, 35] on button "Next" at bounding box center [265, 28] width 37 height 20
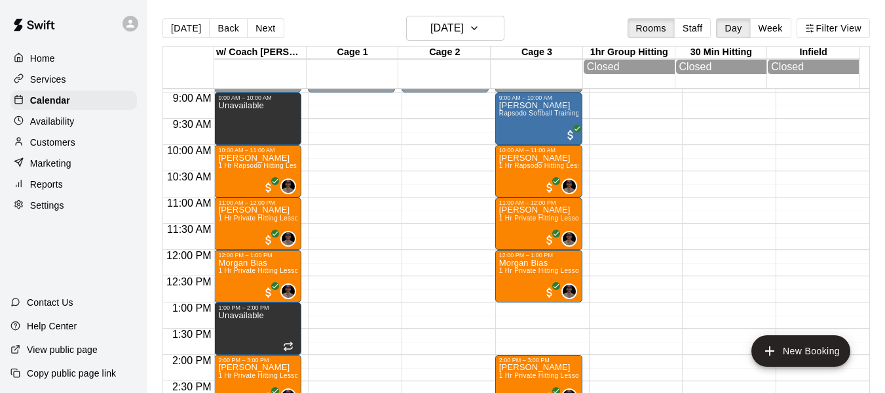
scroll to position [433, 0]
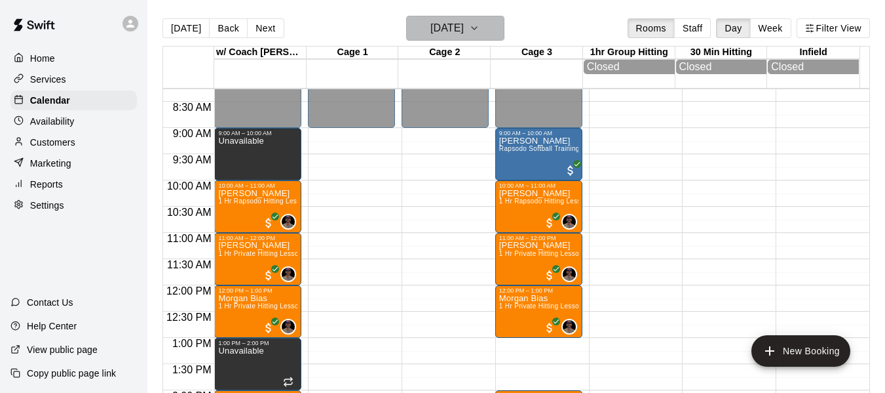
click at [464, 20] on h6 "[DATE]" at bounding box center [447, 28] width 33 height 18
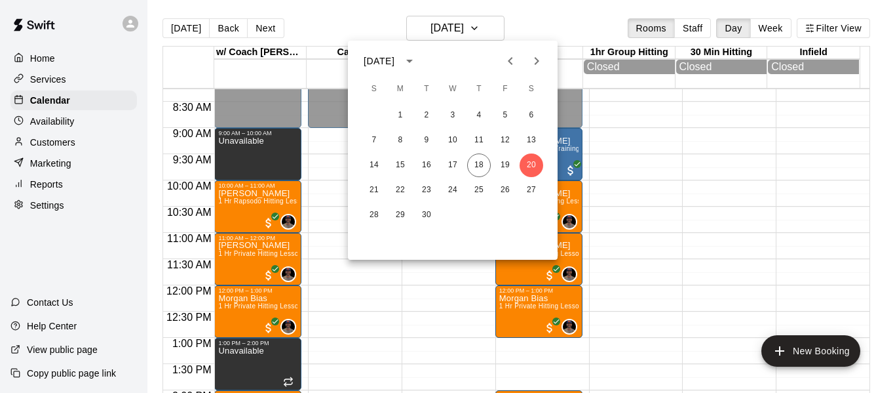
click at [538, 64] on icon "Next month" at bounding box center [537, 61] width 16 height 16
click at [503, 114] on button "3" at bounding box center [506, 116] width 24 height 24
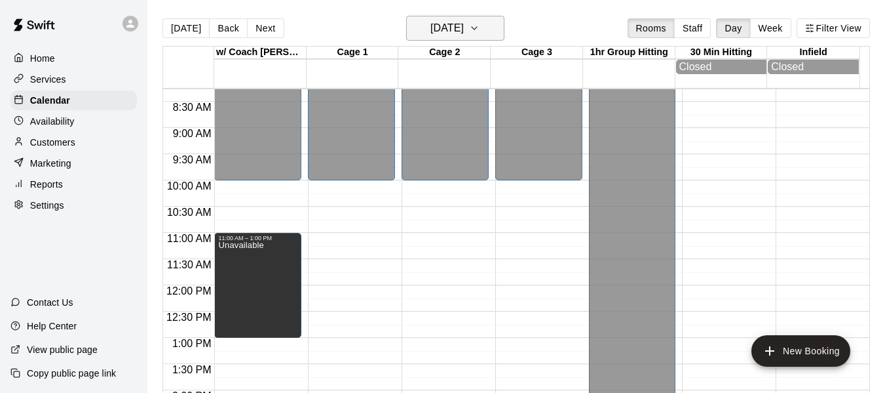
click at [480, 23] on icon "button" at bounding box center [474, 28] width 10 height 16
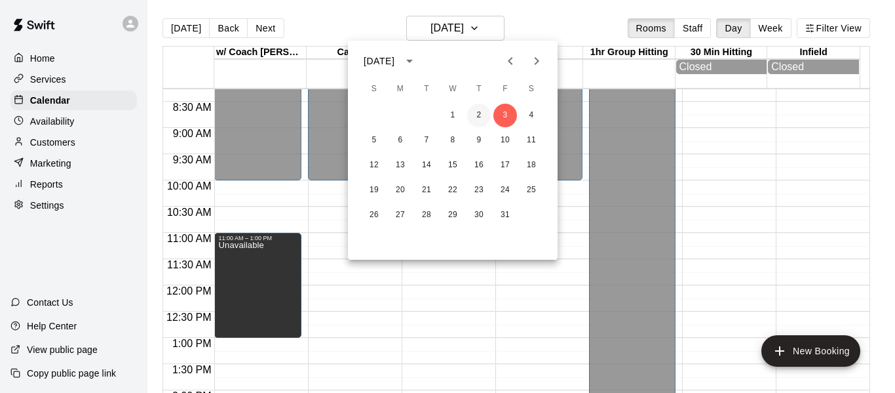
click at [475, 116] on button "2" at bounding box center [479, 116] width 24 height 24
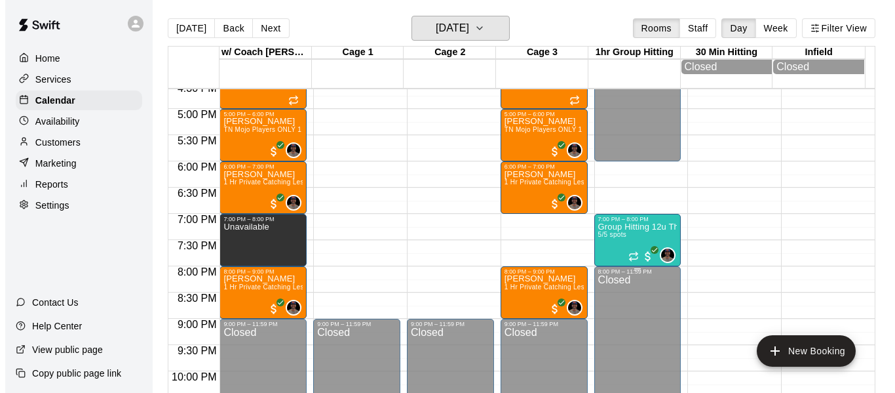
scroll to position [892, 0]
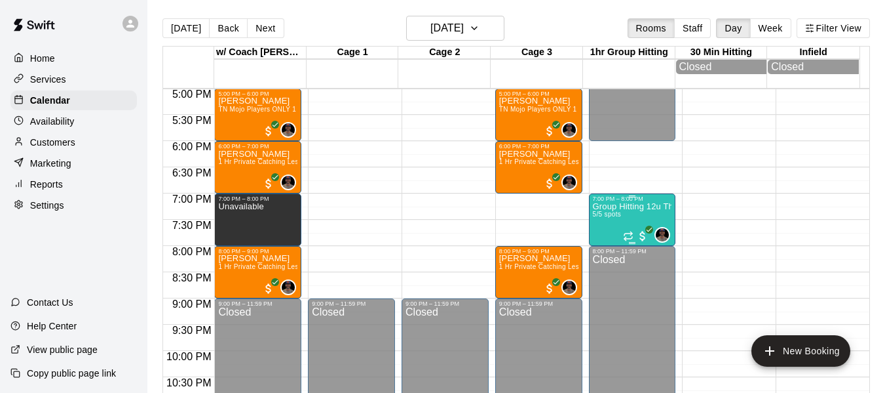
click at [599, 214] on div "Group Hitting 12u Through Middle School 5/5 spots" at bounding box center [632, 398] width 79 height 393
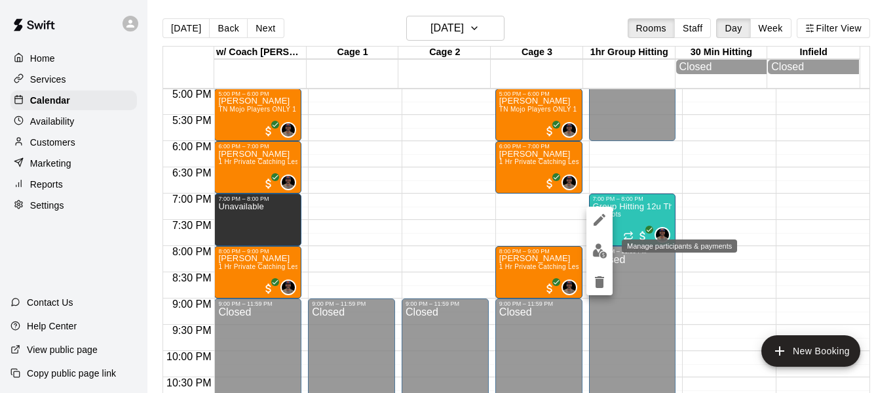
click at [598, 260] on button "edit" at bounding box center [600, 251] width 26 height 26
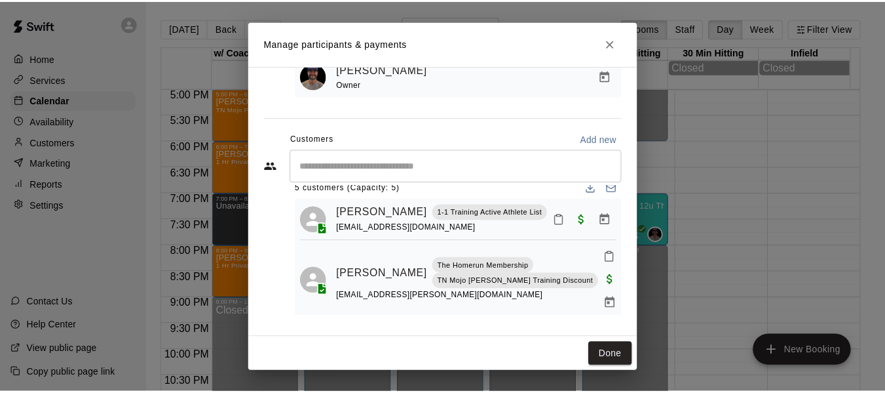
scroll to position [5, 0]
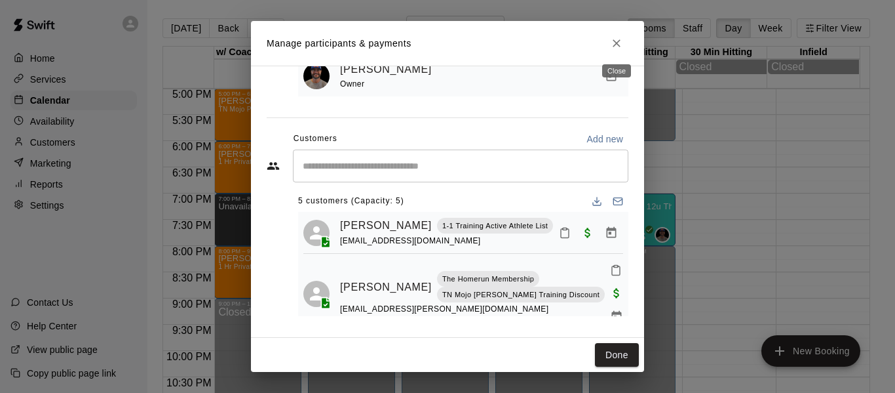
click at [619, 38] on icon "Close" at bounding box center [616, 43] width 13 height 13
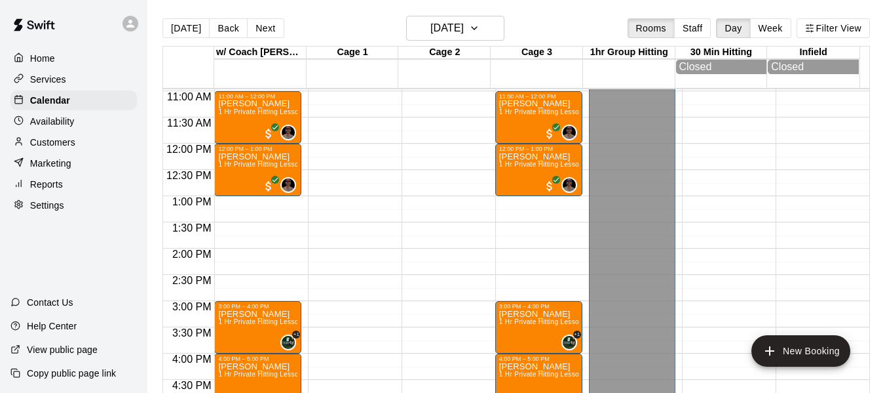
scroll to position [543, 0]
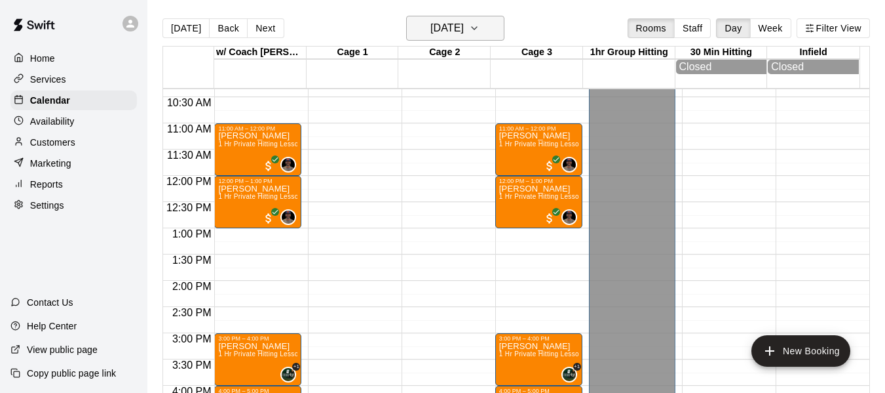
click at [480, 24] on icon "button" at bounding box center [474, 28] width 10 height 16
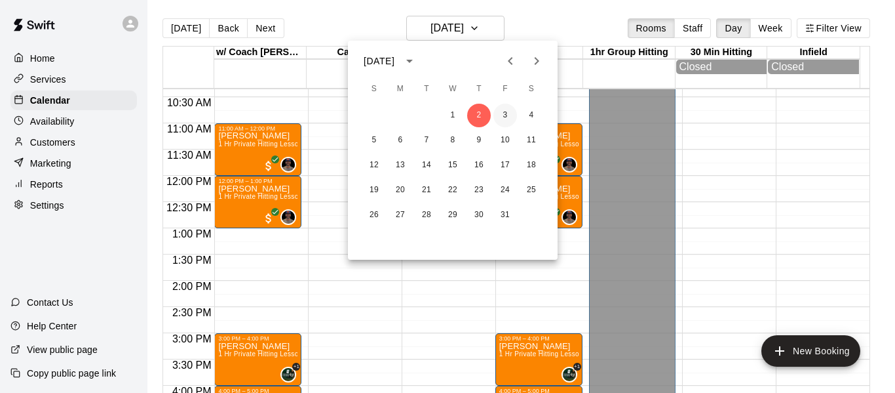
click at [501, 109] on button "3" at bounding box center [506, 116] width 24 height 24
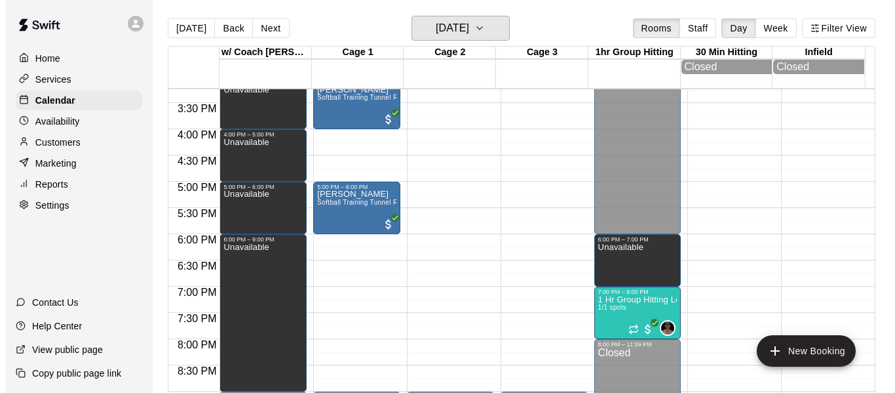
scroll to position [805, 0]
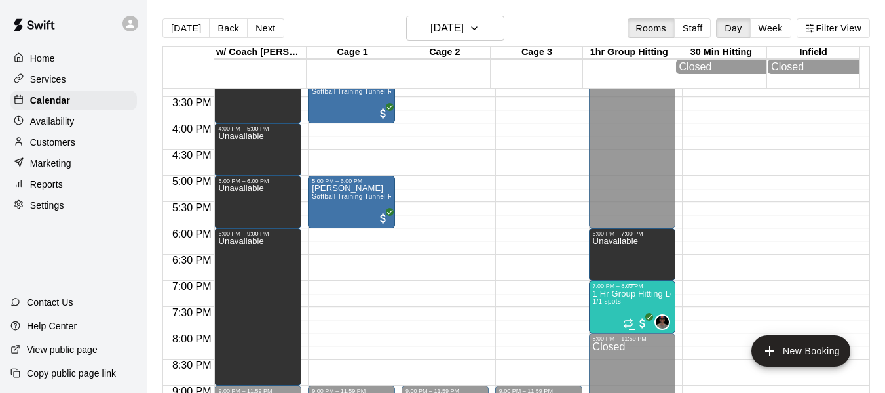
click at [598, 305] on span "1/1 spots" at bounding box center [607, 301] width 29 height 7
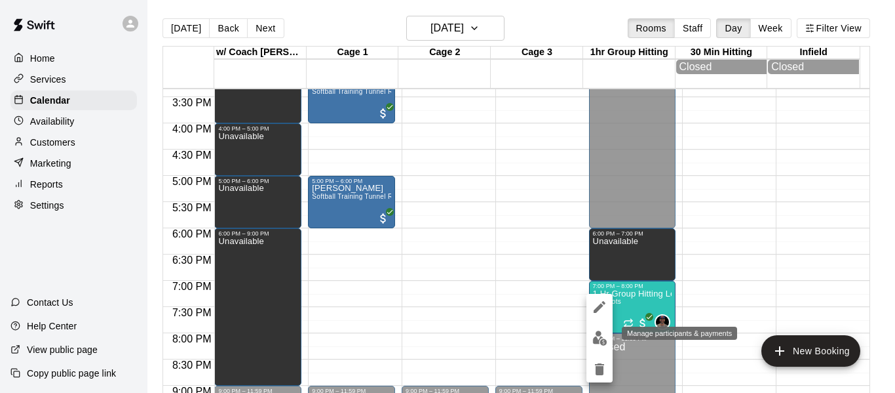
click at [598, 338] on img "edit" at bounding box center [599, 337] width 15 height 15
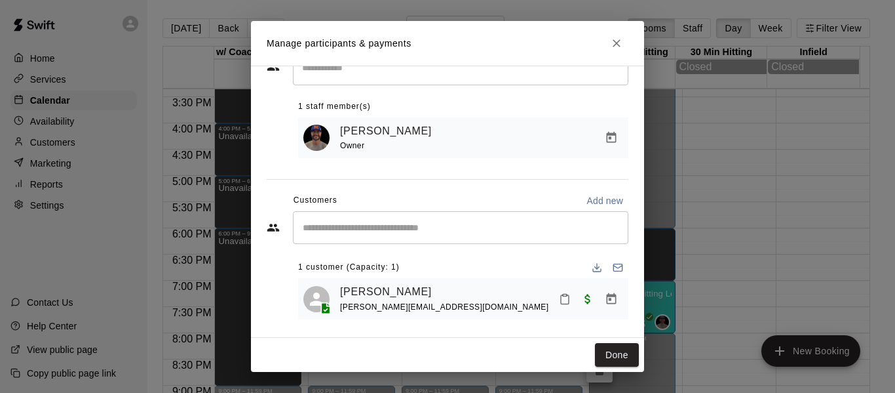
scroll to position [54, 0]
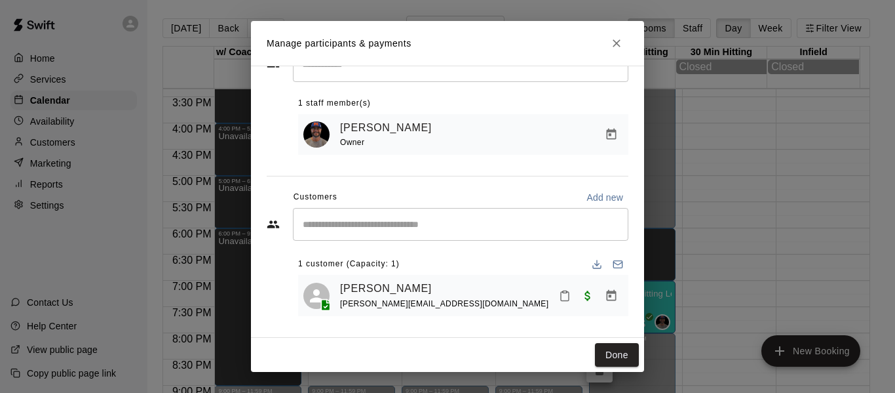
click at [452, 304] on div "[PERSON_NAME] [PERSON_NAME][EMAIL_ADDRESS][DOMAIN_NAME]" at bounding box center [481, 295] width 283 height 31
drag, startPoint x: 449, startPoint y: 303, endPoint x: 340, endPoint y: 305, distance: 108.8
click at [340, 305] on span "[PERSON_NAME][EMAIL_ADDRESS][DOMAIN_NAME]" at bounding box center [444, 303] width 208 height 9
copy span "[PERSON_NAME][EMAIL_ADDRESS][DOMAIN_NAME]"
click at [398, 282] on link "[PERSON_NAME]" at bounding box center [386, 288] width 92 height 17
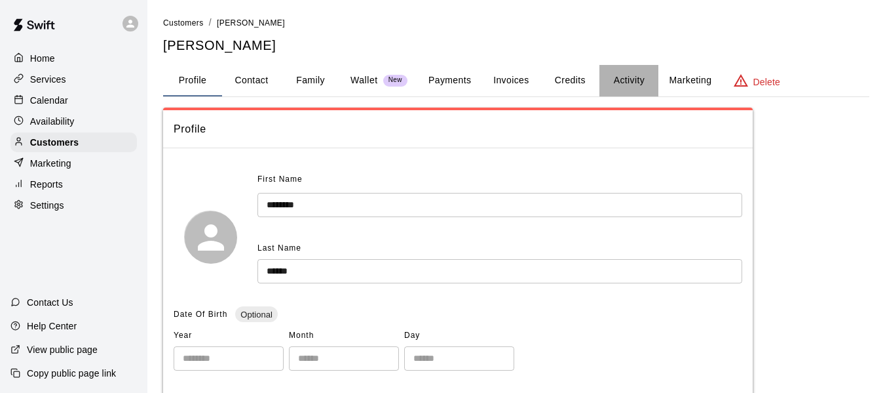
click at [625, 79] on button "Activity" at bounding box center [629, 80] width 59 height 31
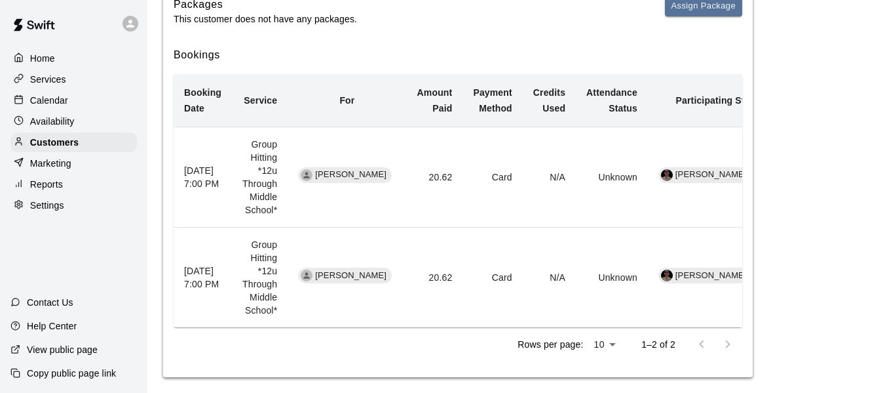
scroll to position [263, 0]
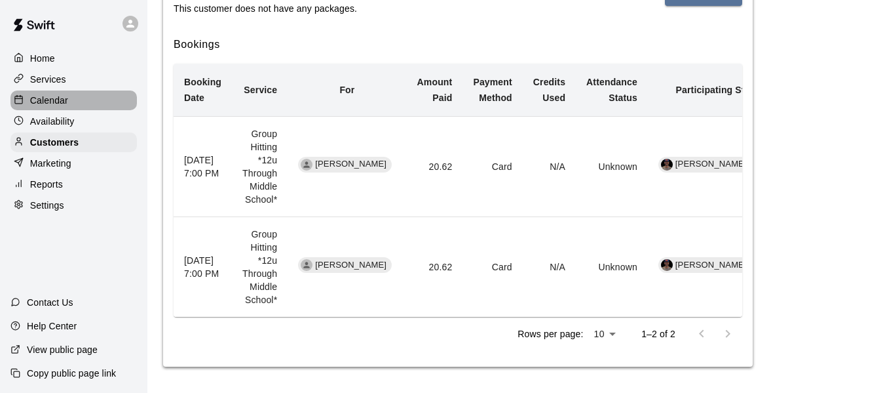
drag, startPoint x: 54, startPoint y: 102, endPoint x: 358, endPoint y: 5, distance: 318.8
click at [54, 102] on p "Calendar" at bounding box center [49, 100] width 38 height 13
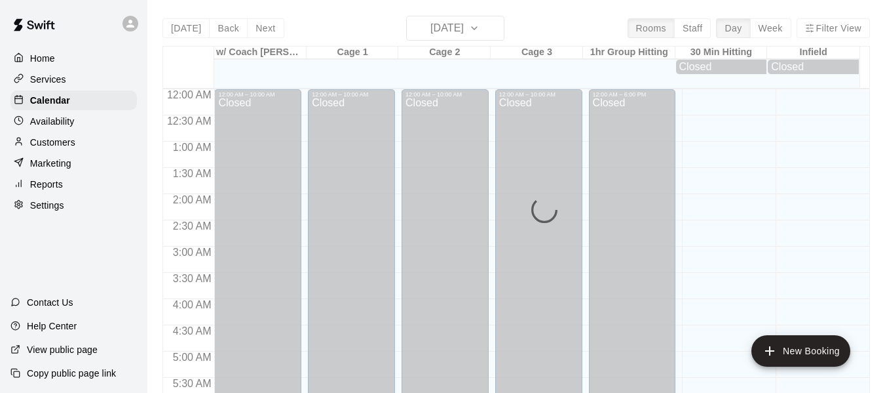
scroll to position [548, 0]
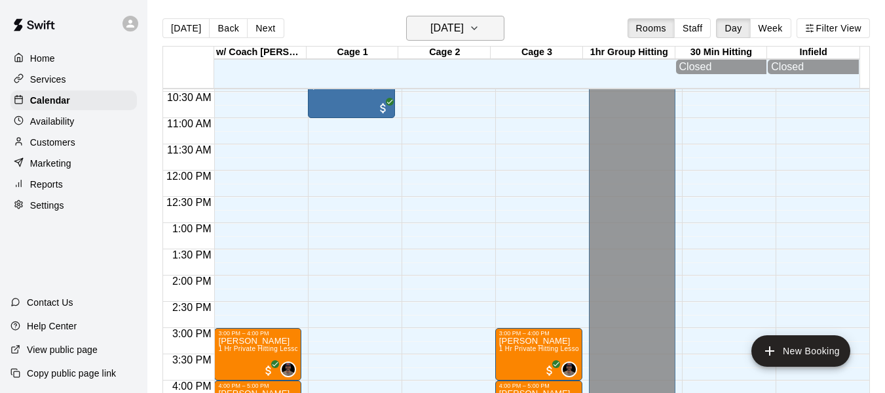
click at [480, 25] on icon "button" at bounding box center [474, 28] width 10 height 16
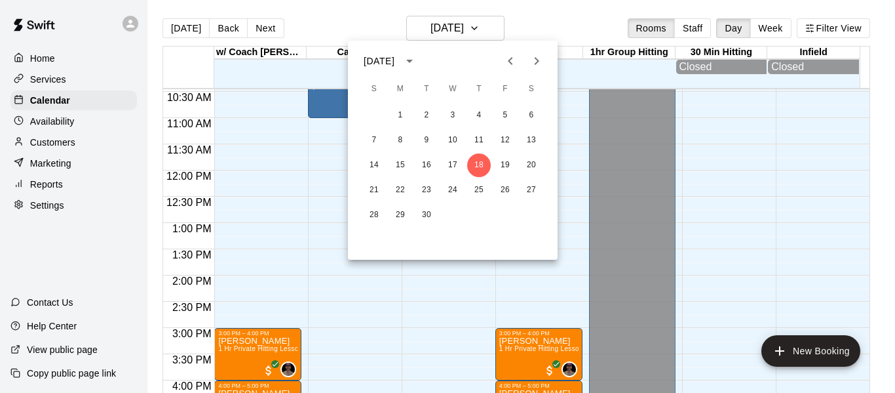
click at [539, 62] on icon "Next month" at bounding box center [537, 61] width 5 height 8
click at [507, 190] on button "24" at bounding box center [506, 190] width 24 height 24
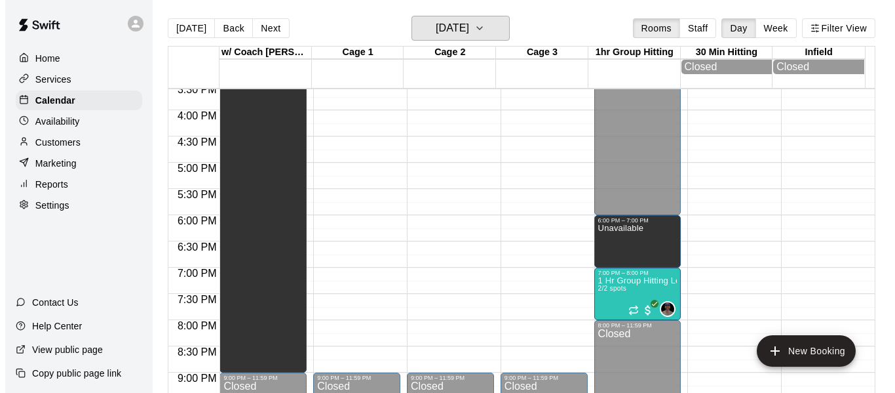
scroll to position [832, 0]
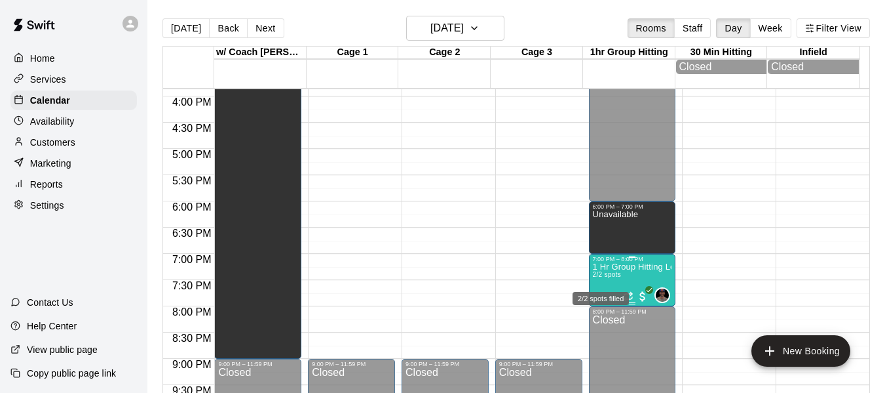
click at [596, 278] on span "2/2 spots" at bounding box center [607, 274] width 29 height 7
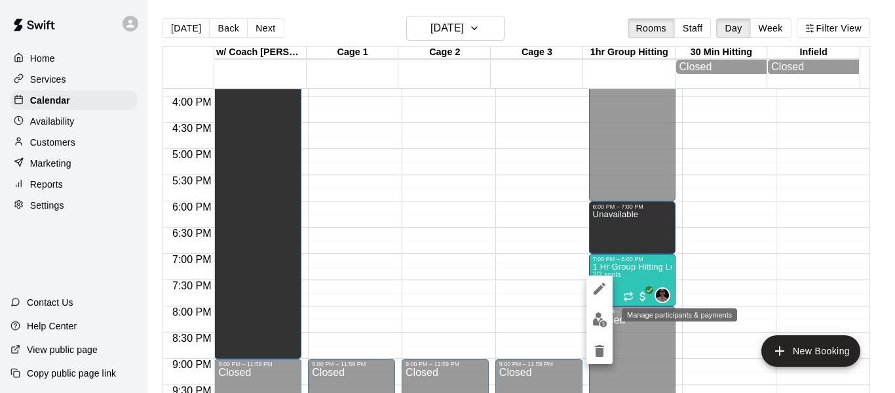
click at [597, 324] on img "edit" at bounding box center [599, 319] width 15 height 15
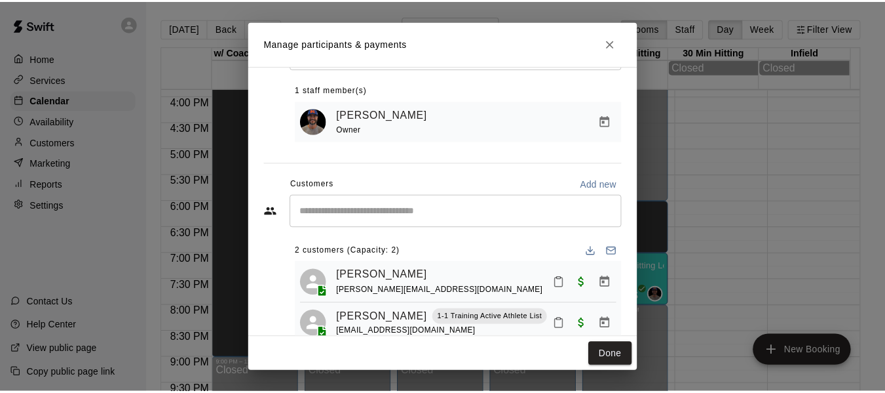
scroll to position [87, 0]
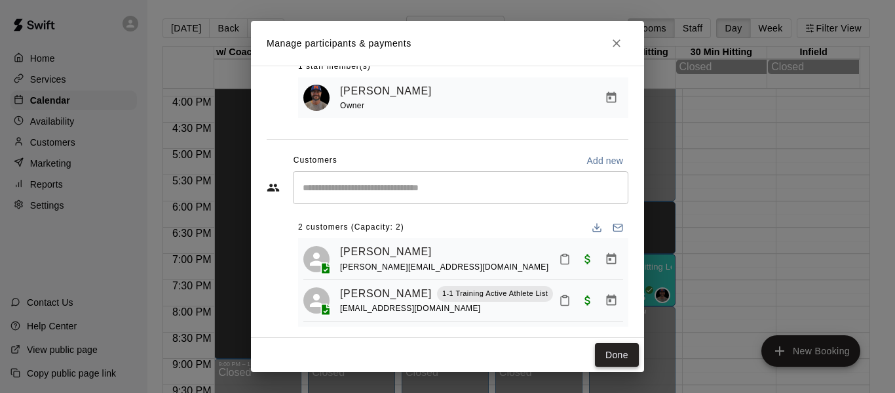
click at [614, 350] on button "Done" at bounding box center [617, 355] width 44 height 24
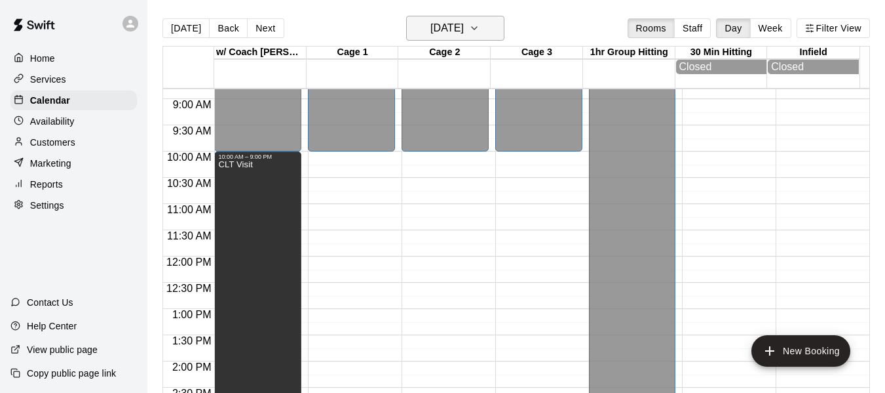
scroll to position [417, 0]
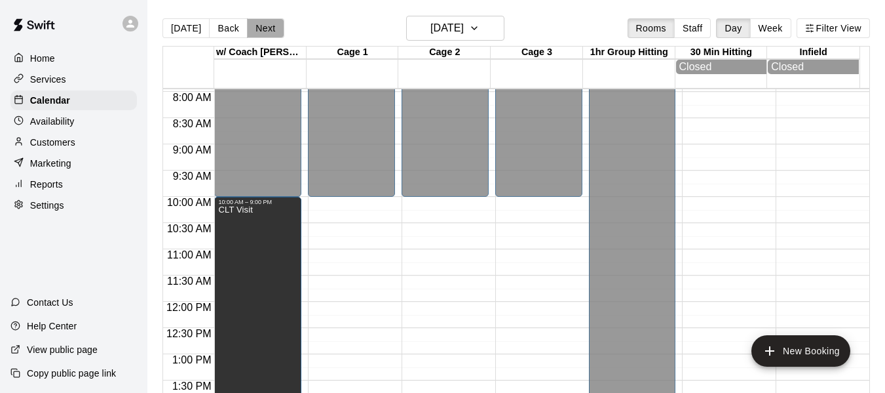
click at [255, 26] on button "Next" at bounding box center [265, 28] width 37 height 20
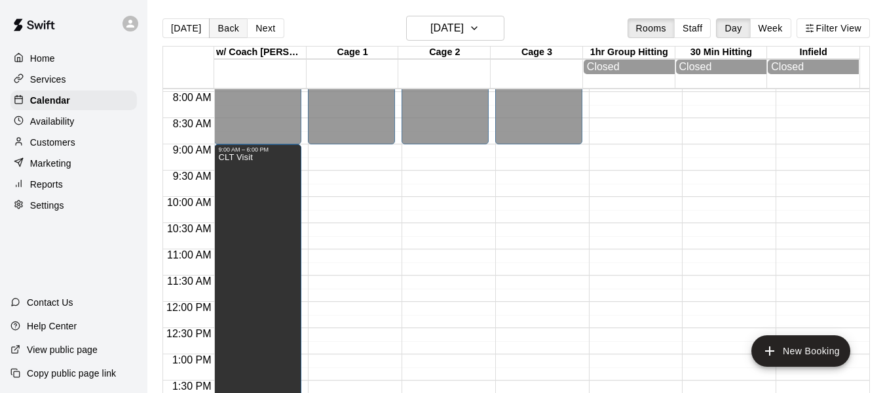
click at [215, 22] on button "Back" at bounding box center [228, 28] width 39 height 20
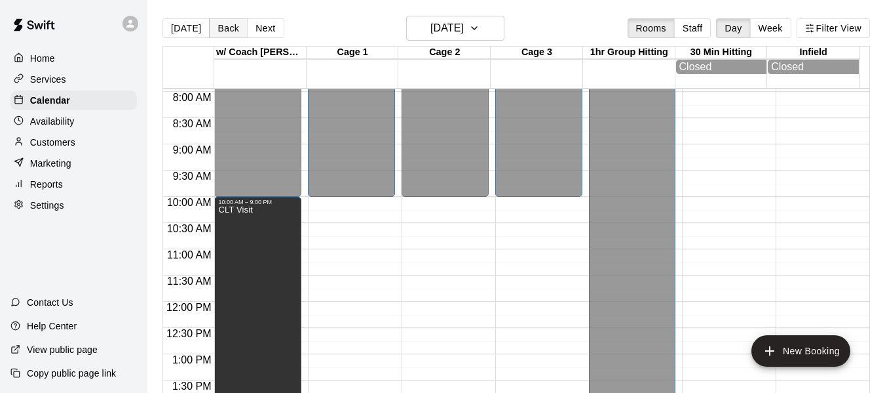
click at [215, 22] on button "Back" at bounding box center [228, 28] width 39 height 20
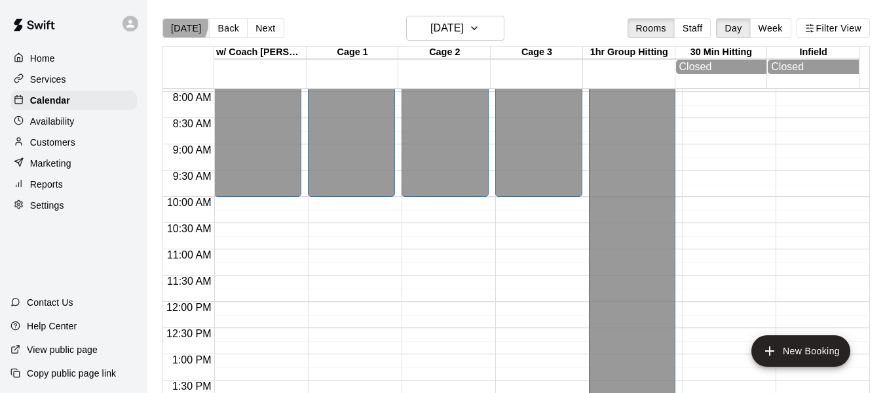
click at [180, 24] on button "[DATE]" at bounding box center [186, 28] width 47 height 20
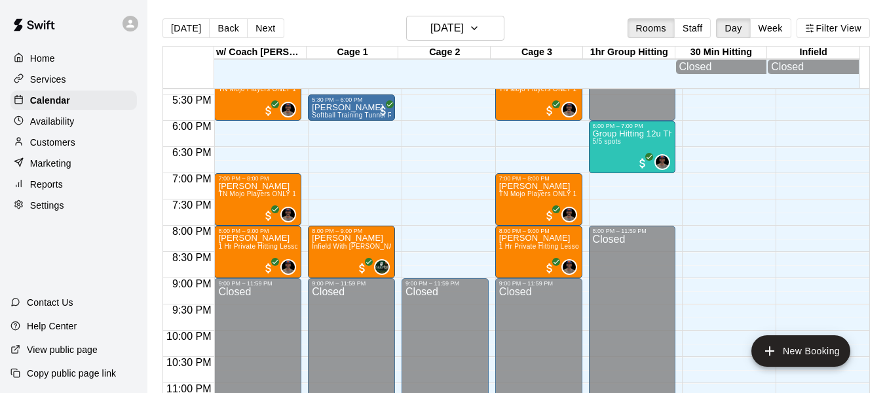
scroll to position [920, 0]
